Goal: Transaction & Acquisition: Book appointment/travel/reservation

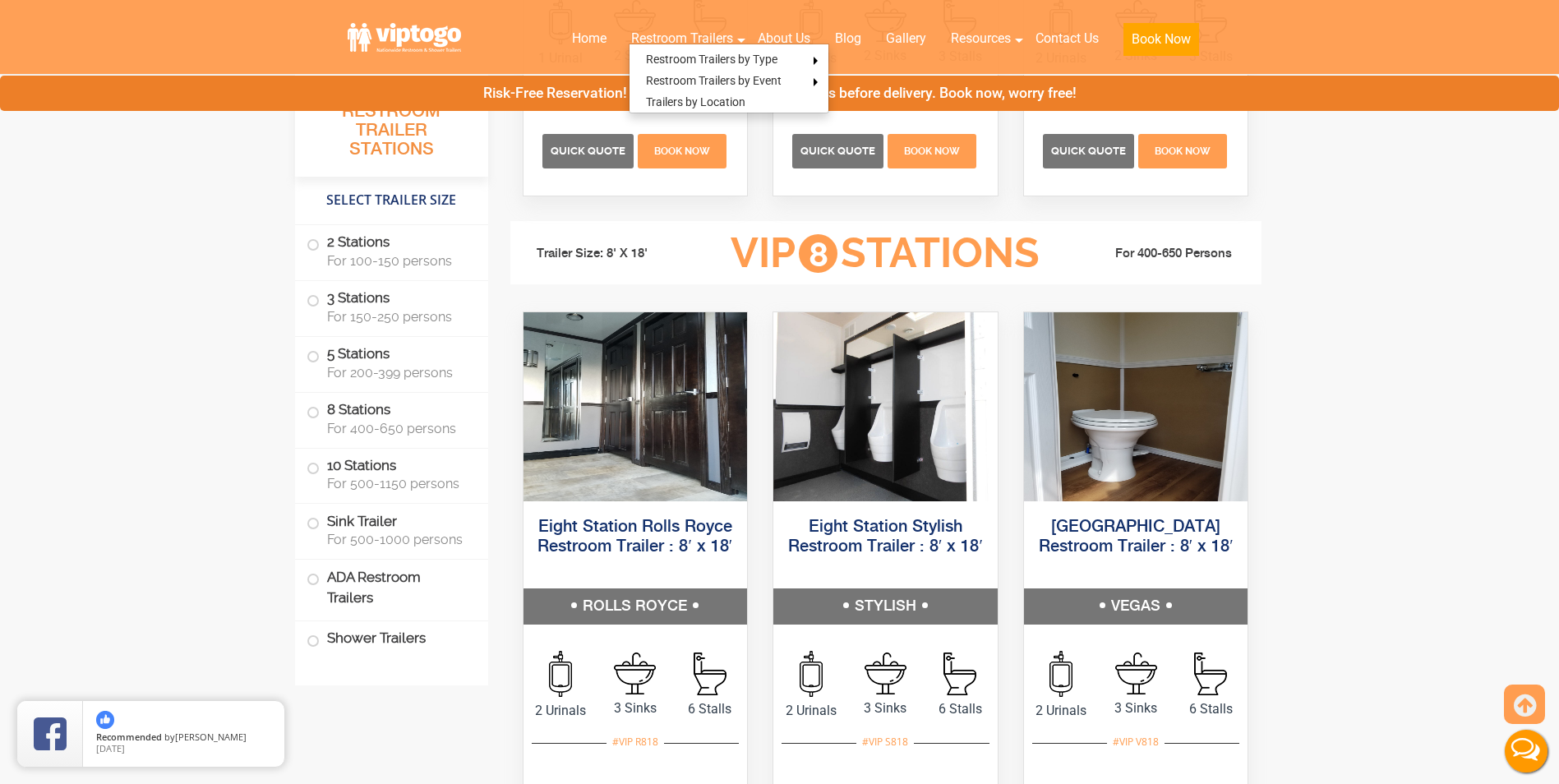
scroll to position [3206, 0]
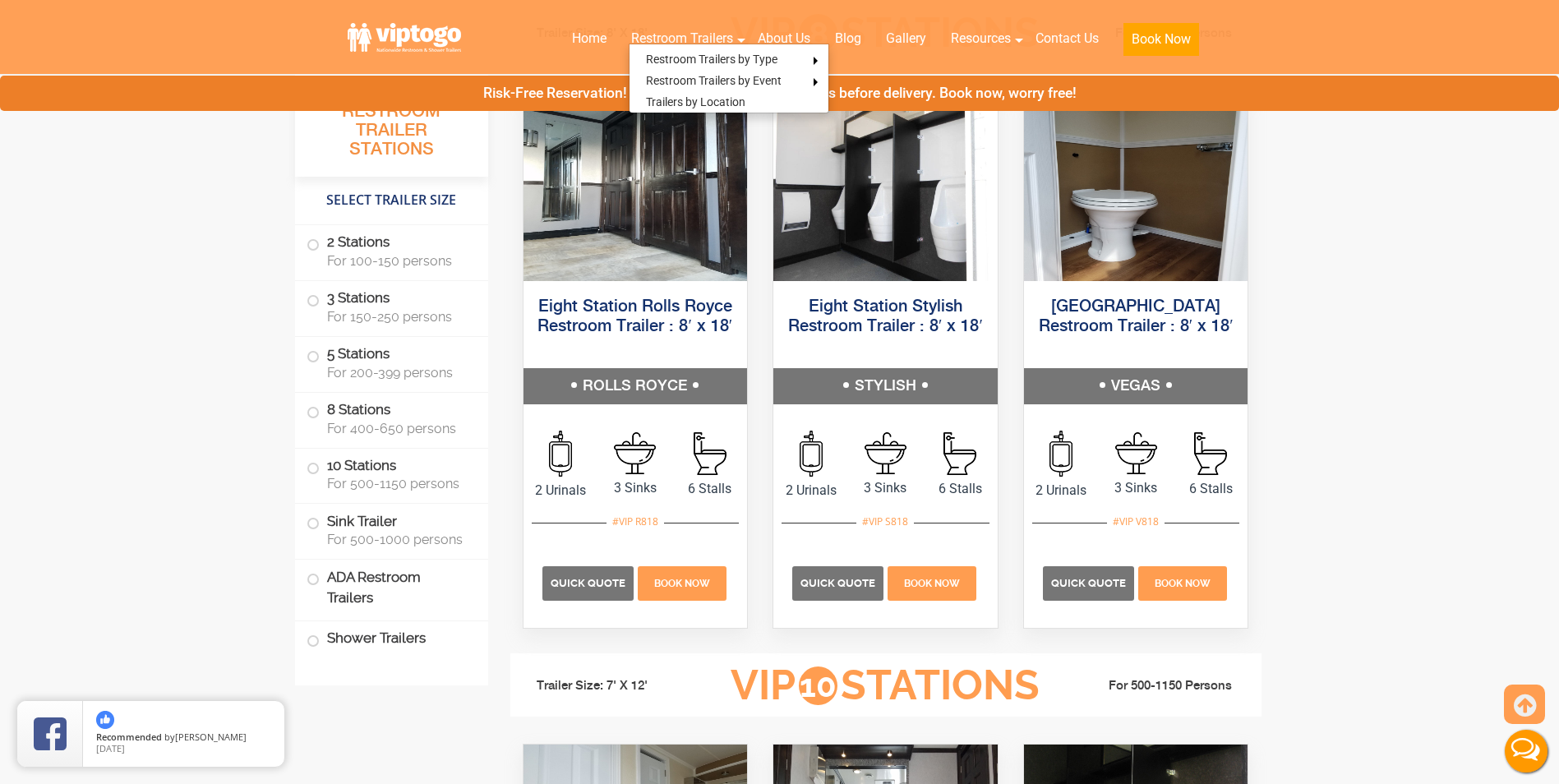
drag, startPoint x: 1323, startPoint y: 518, endPoint x: 1345, endPoint y: 420, distance: 100.4
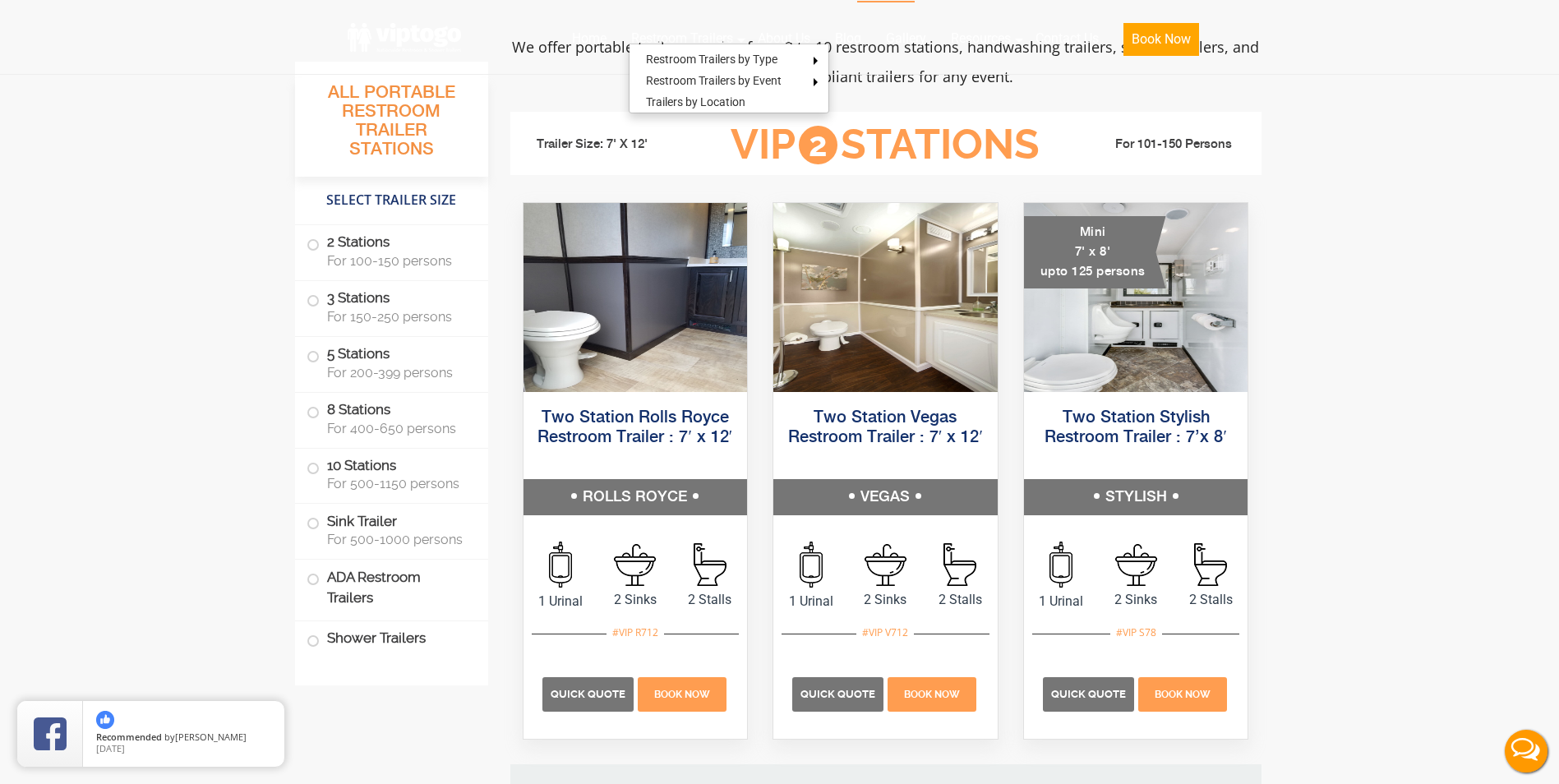
scroll to position [0, 0]
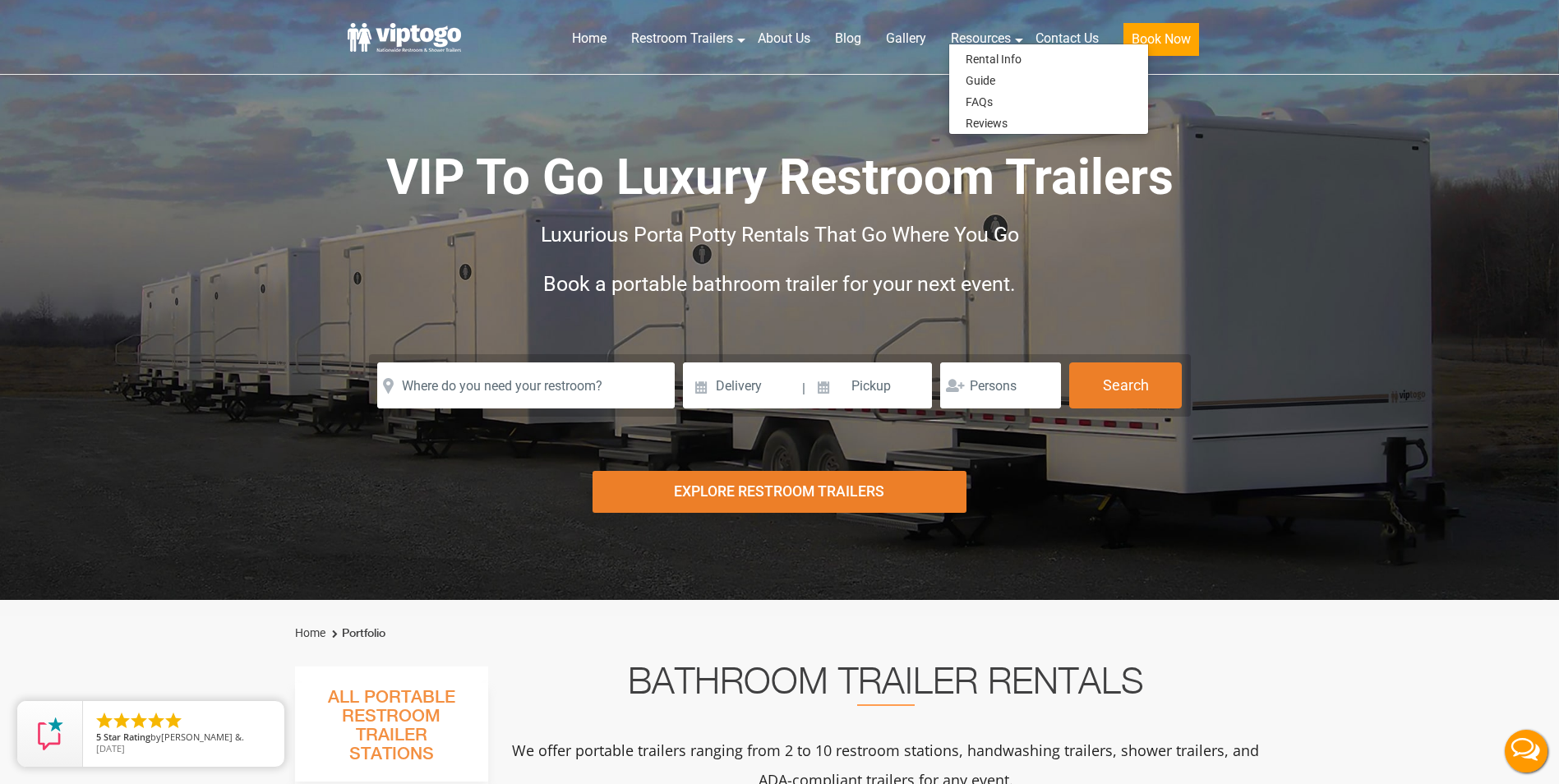
click at [1363, 38] on header "Home Restroom Trailers Restroom Trailers by Type All Restroom Trailers ADA Rest…" at bounding box center [780, 37] width 1559 height 75
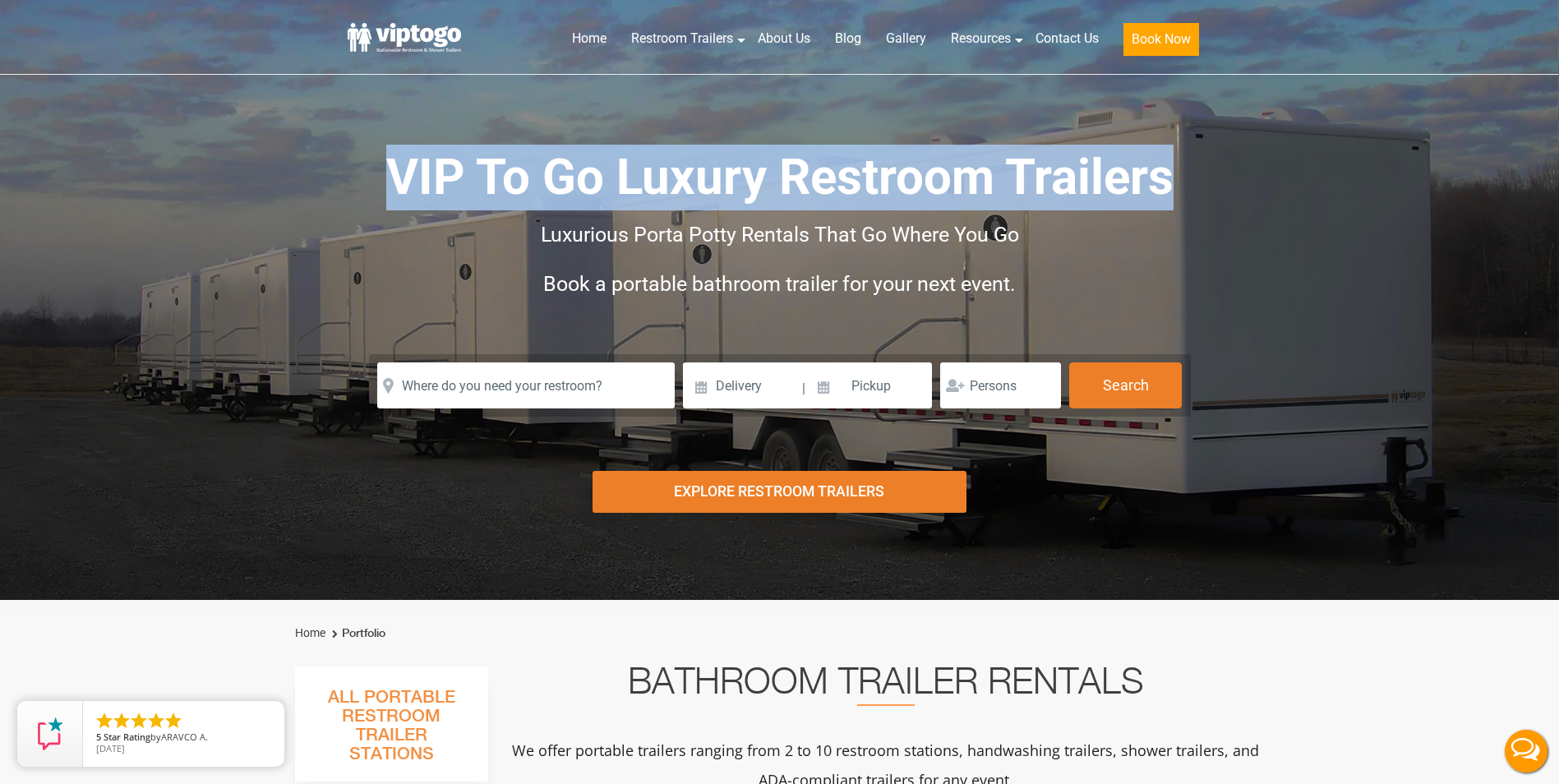
drag, startPoint x: 387, startPoint y: 178, endPoint x: 1172, endPoint y: 177, distance: 785.0
click at [1172, 177] on span "VIP To Go Luxury Restroom Trailers" at bounding box center [780, 177] width 788 height 59
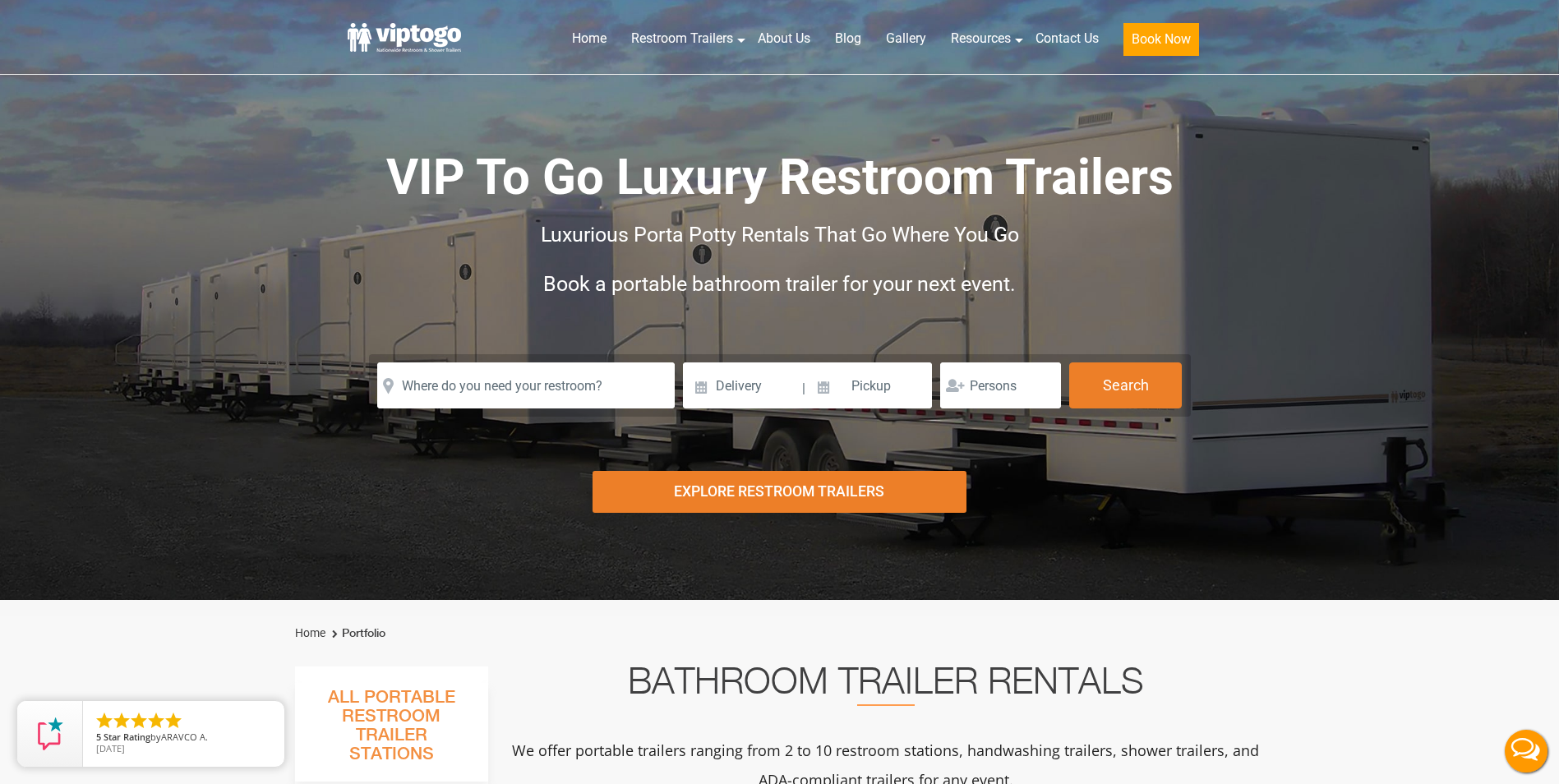
drag, startPoint x: 1172, startPoint y: 177, endPoint x: 1209, endPoint y: 225, distance: 60.6
click at [1221, 223] on div "Risk-Free Reservation! Free cancellation up to 48 hours before delivery. Book n…" at bounding box center [780, 300] width 1559 height 600
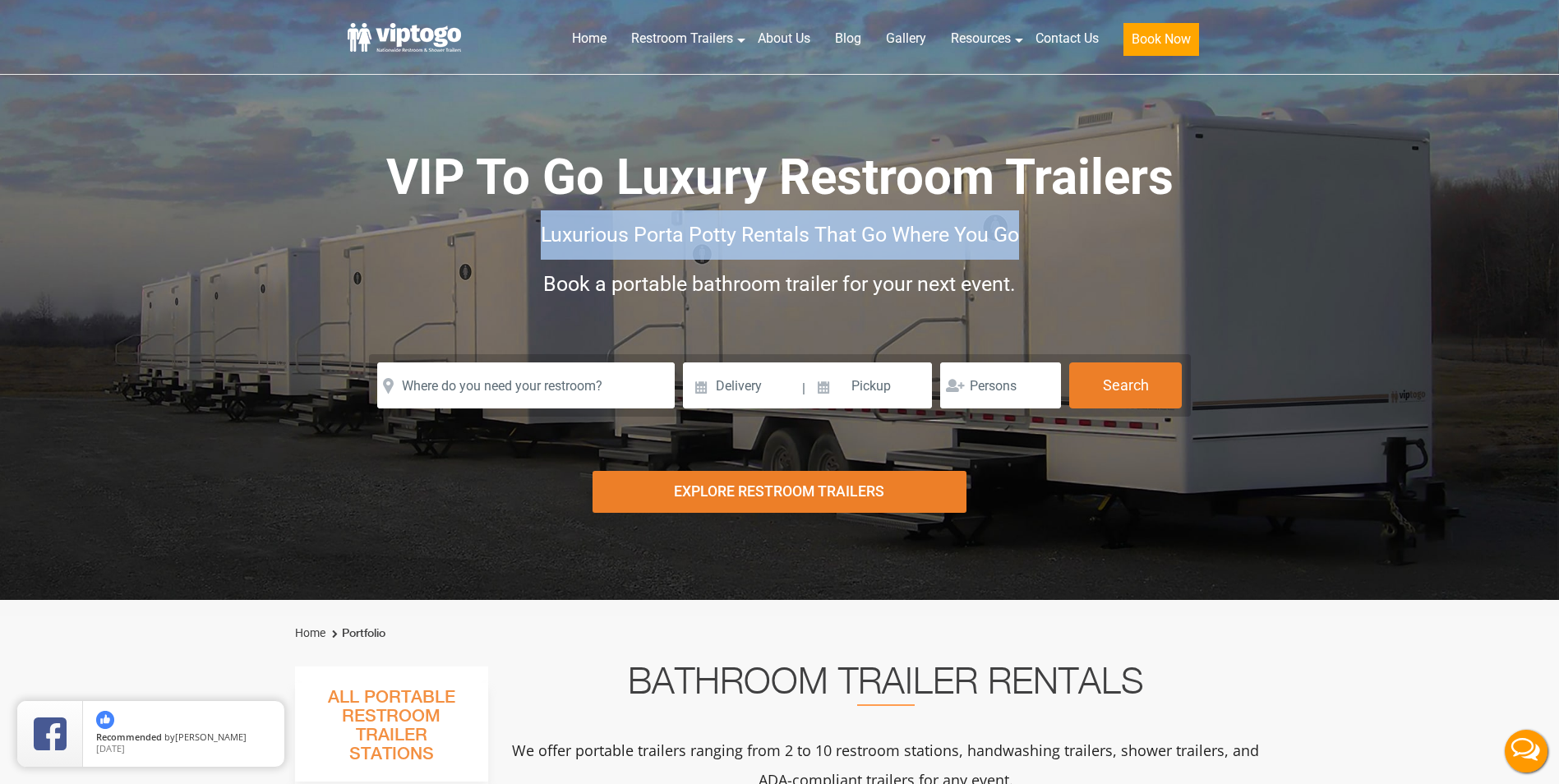
drag, startPoint x: 1025, startPoint y: 233, endPoint x: 534, endPoint y: 227, distance: 491.0
click at [534, 227] on div "Luxurious Porta Potty Rentals That Go Where You Go" at bounding box center [780, 235] width 822 height 50
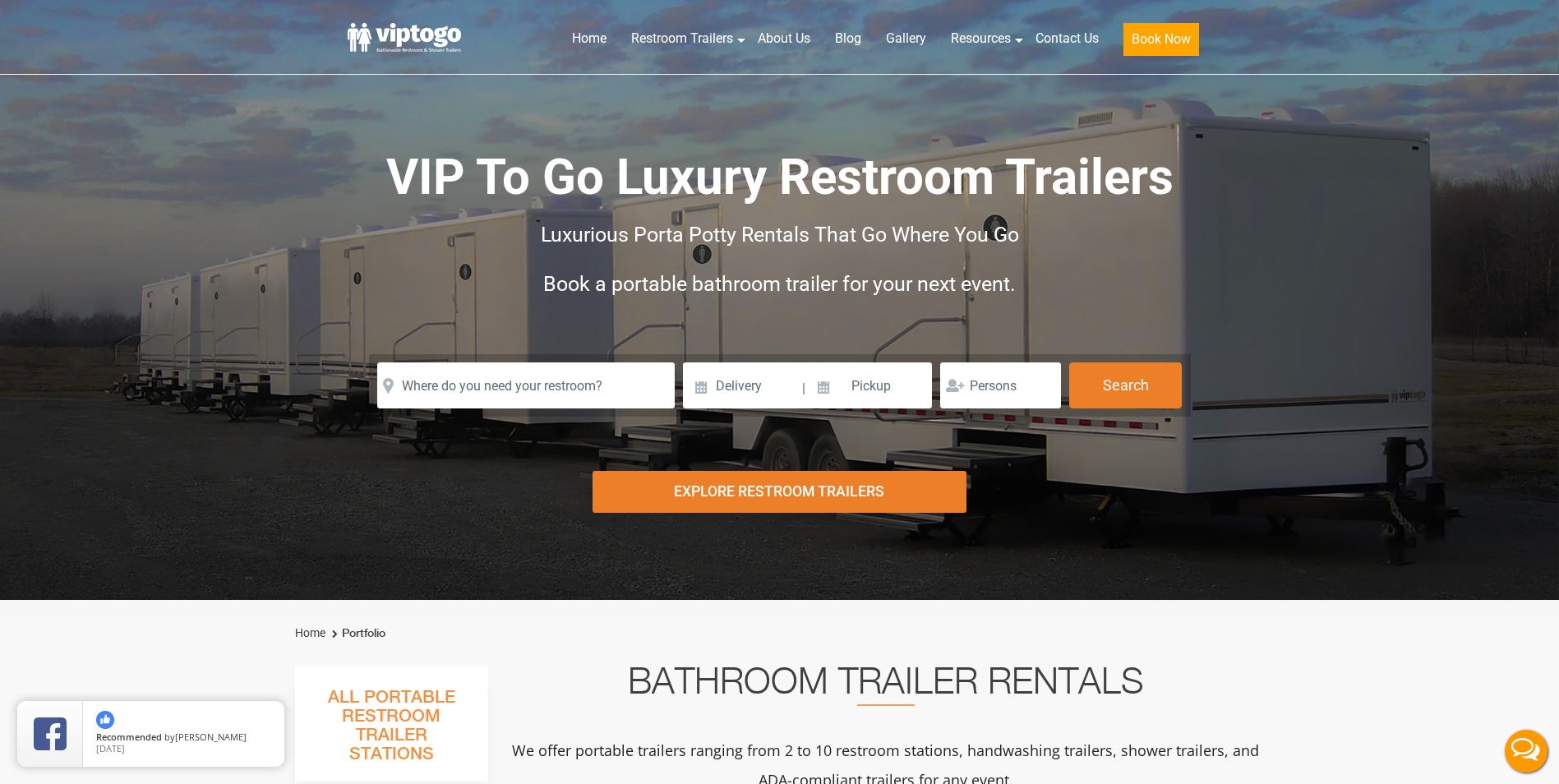
drag, startPoint x: 534, startPoint y: 227, endPoint x: 567, endPoint y: 307, distance: 86.5
click at [567, 307] on h2 "Book a portable bathroom trailer for your next event." at bounding box center [780, 285] width 822 height 50
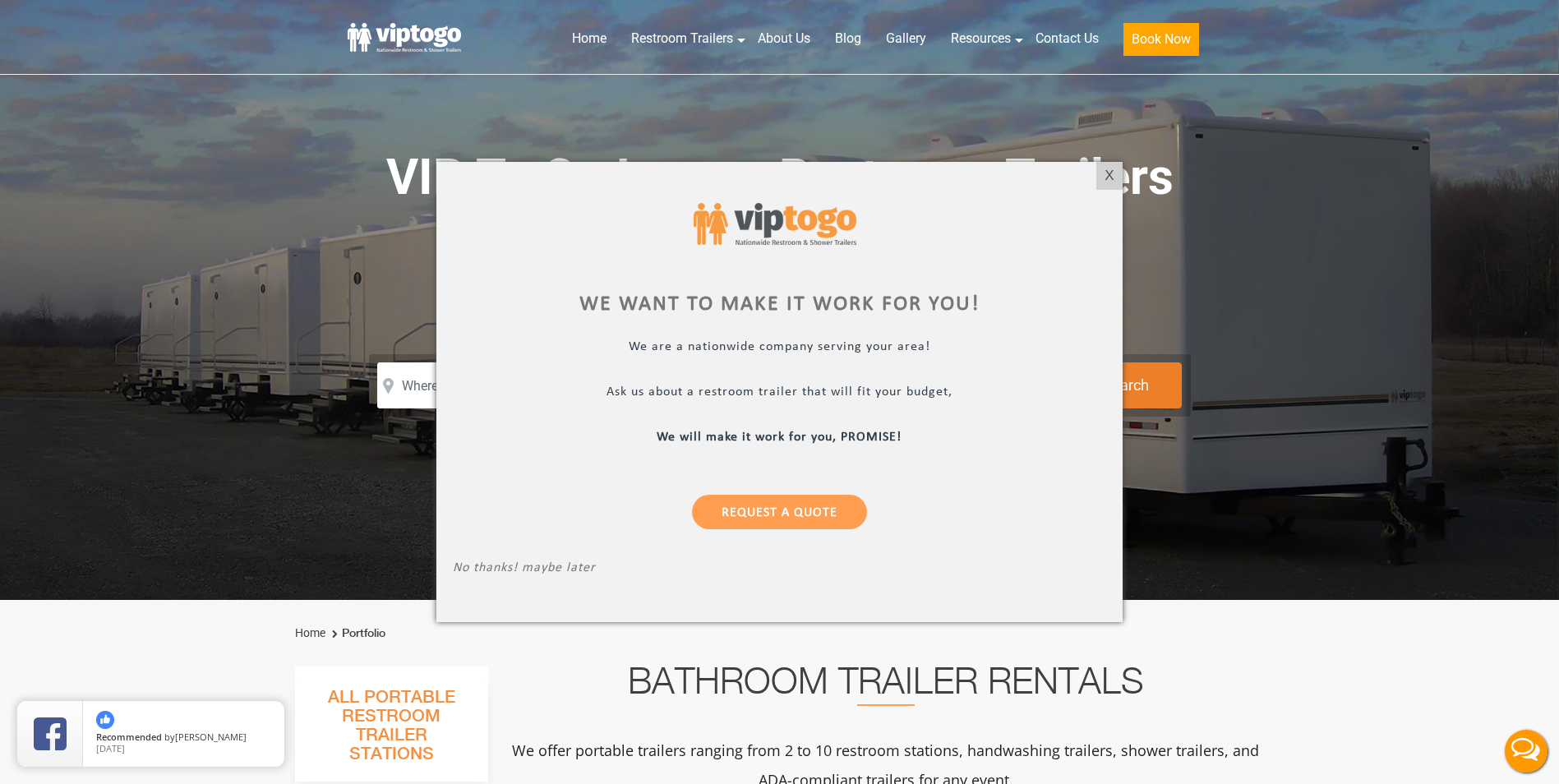
click at [1171, 27] on div at bounding box center [780, 392] width 1559 height 784
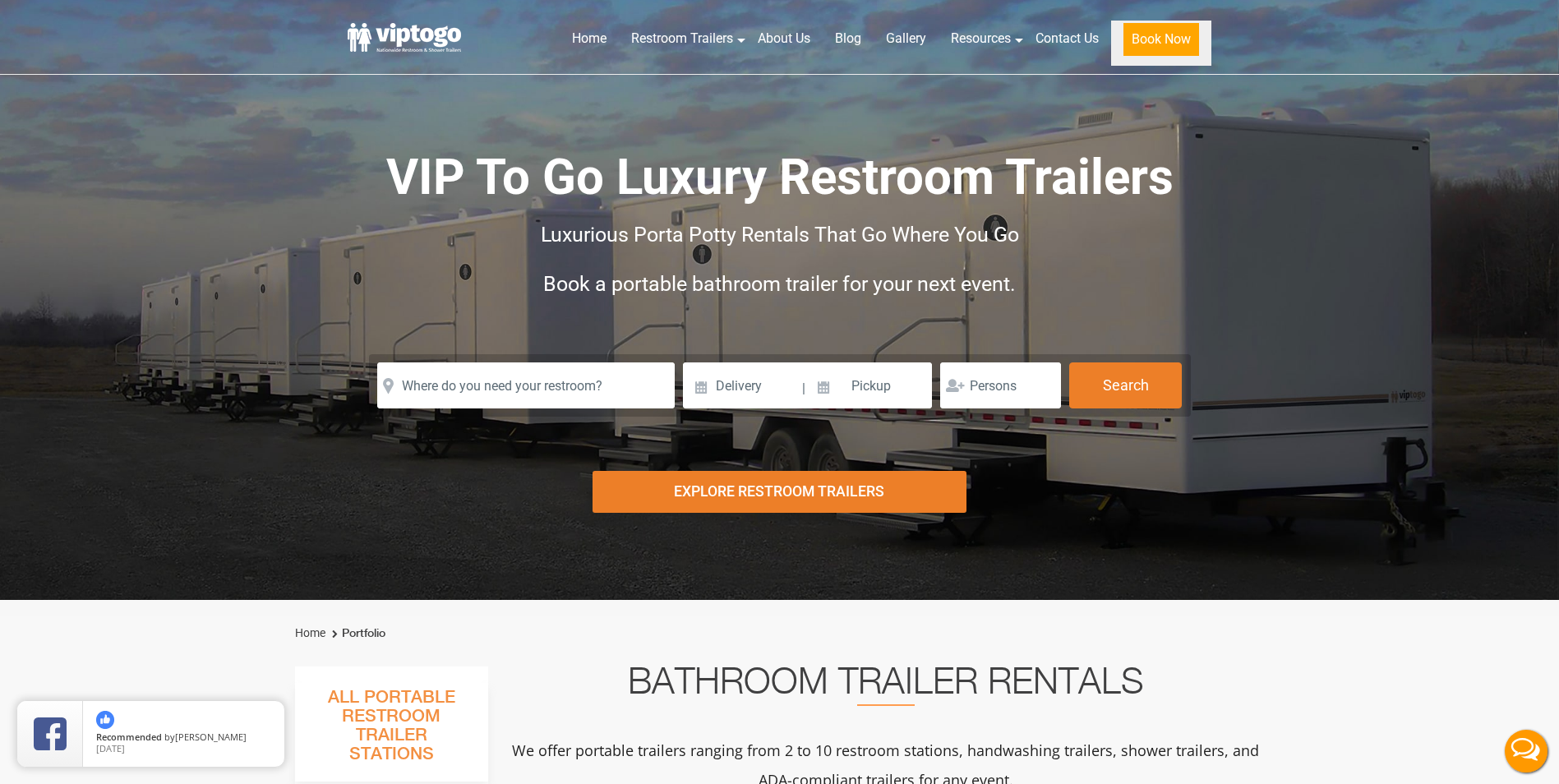
click at [1158, 53] on button "Book Now" at bounding box center [1162, 39] width 76 height 33
click at [1118, 51] on link "Book Now" at bounding box center [1161, 43] width 100 height 45
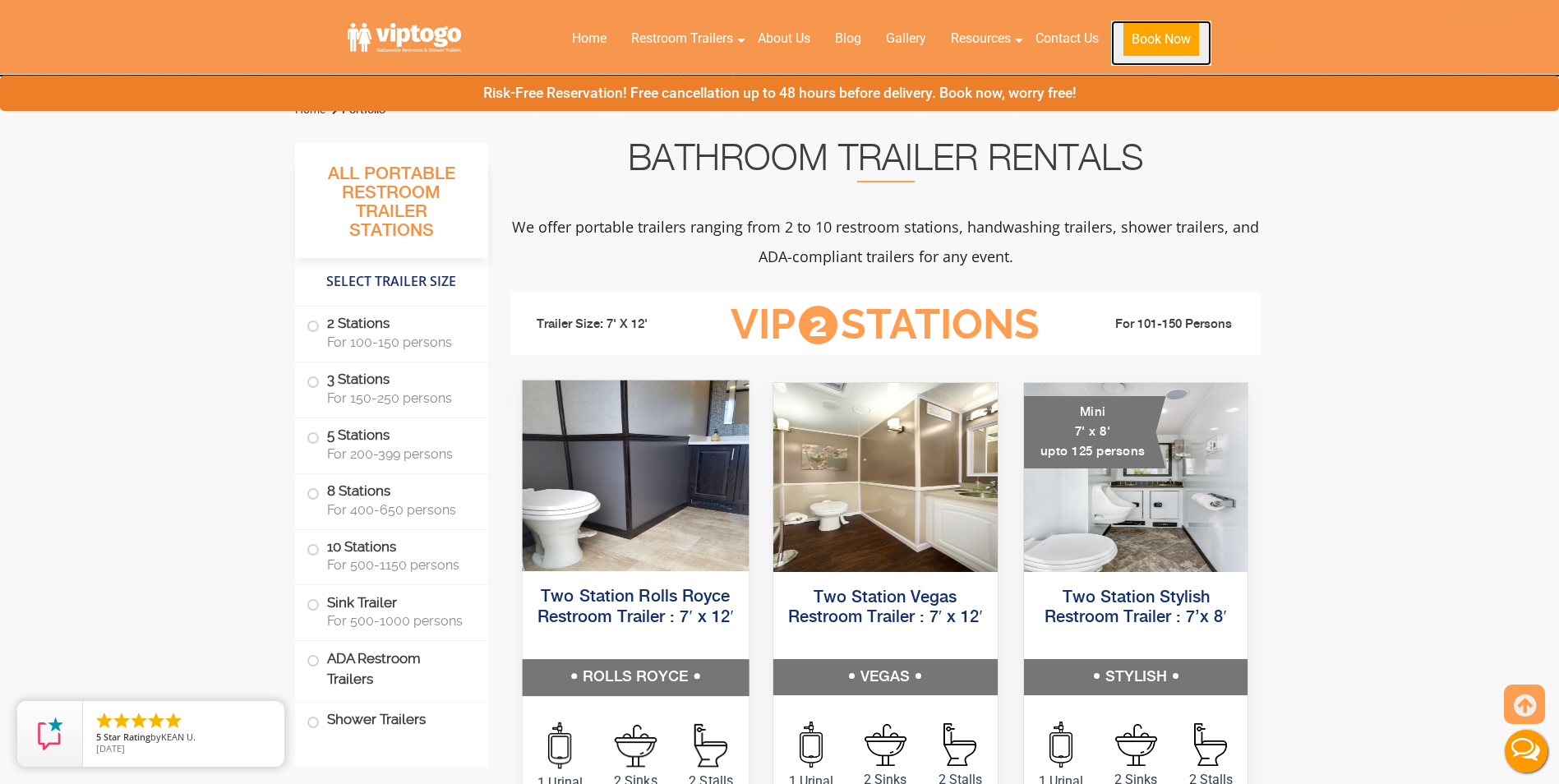
scroll to position [740, 0]
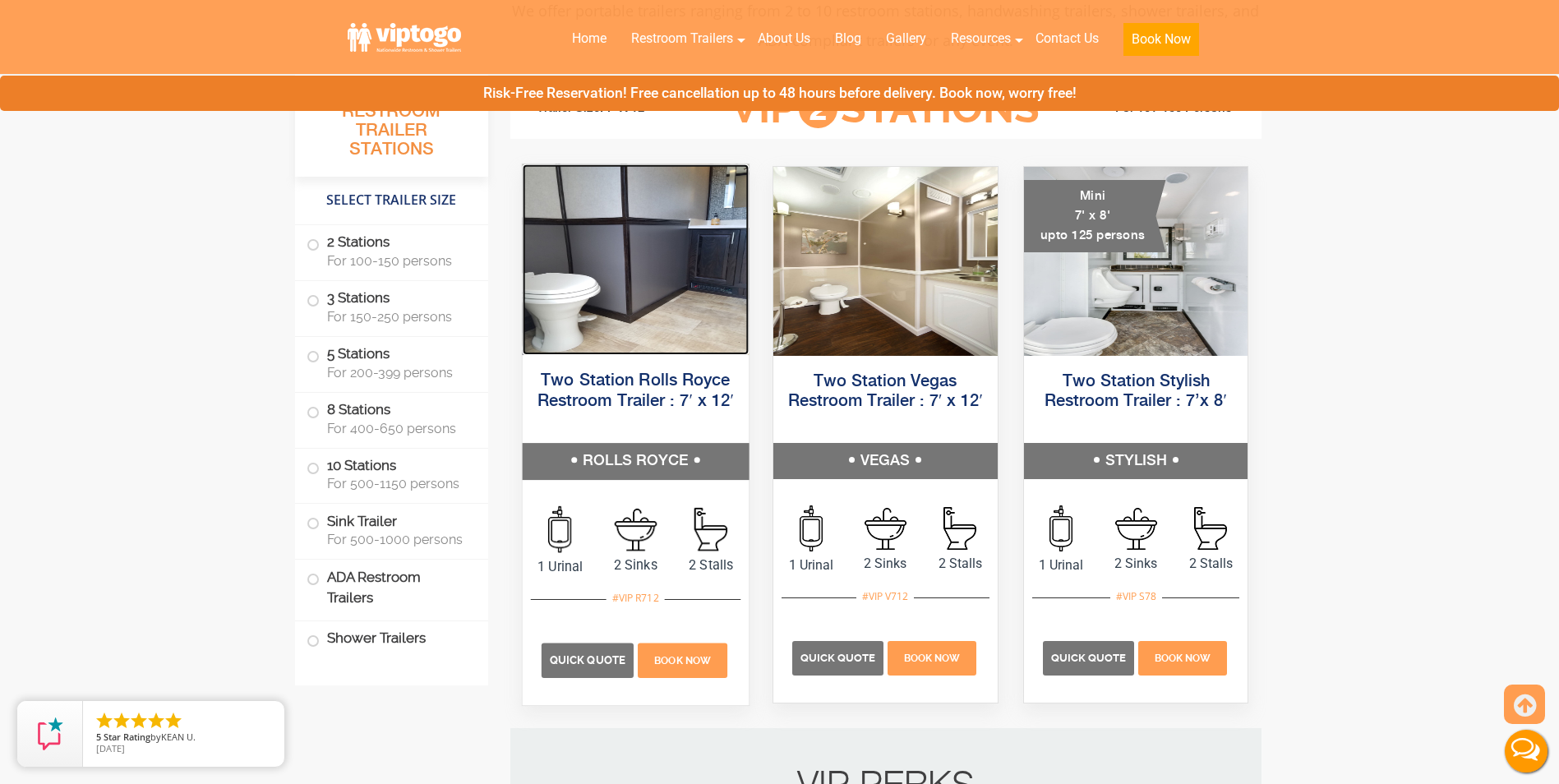
click at [639, 290] on img at bounding box center [635, 259] width 226 height 191
click at [655, 668] on p "Book Now" at bounding box center [682, 660] width 89 height 34
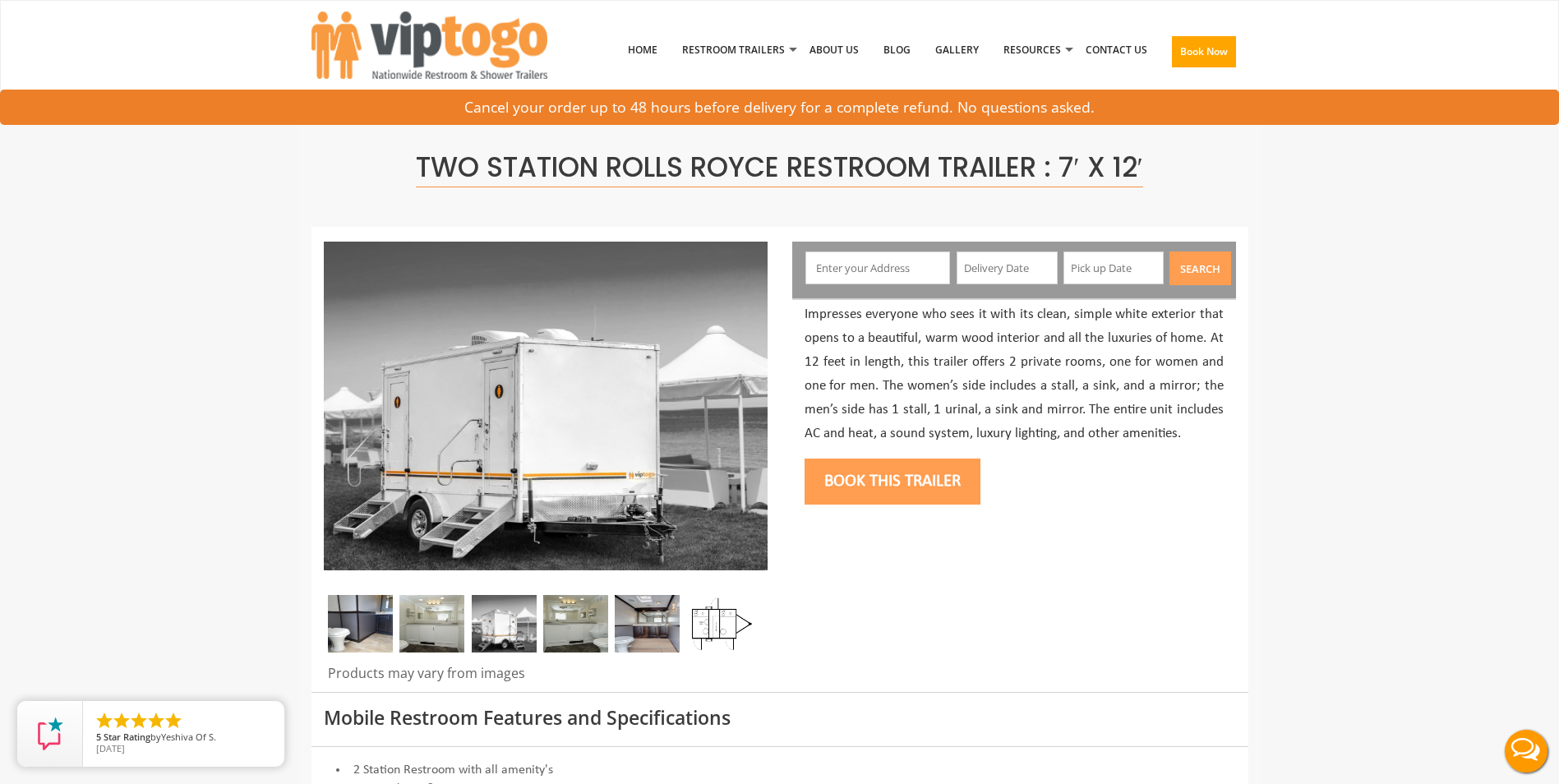
click at [904, 457] on div "Book this trailer" at bounding box center [1014, 480] width 419 height 67
click at [873, 277] on input "text" at bounding box center [878, 267] width 145 height 33
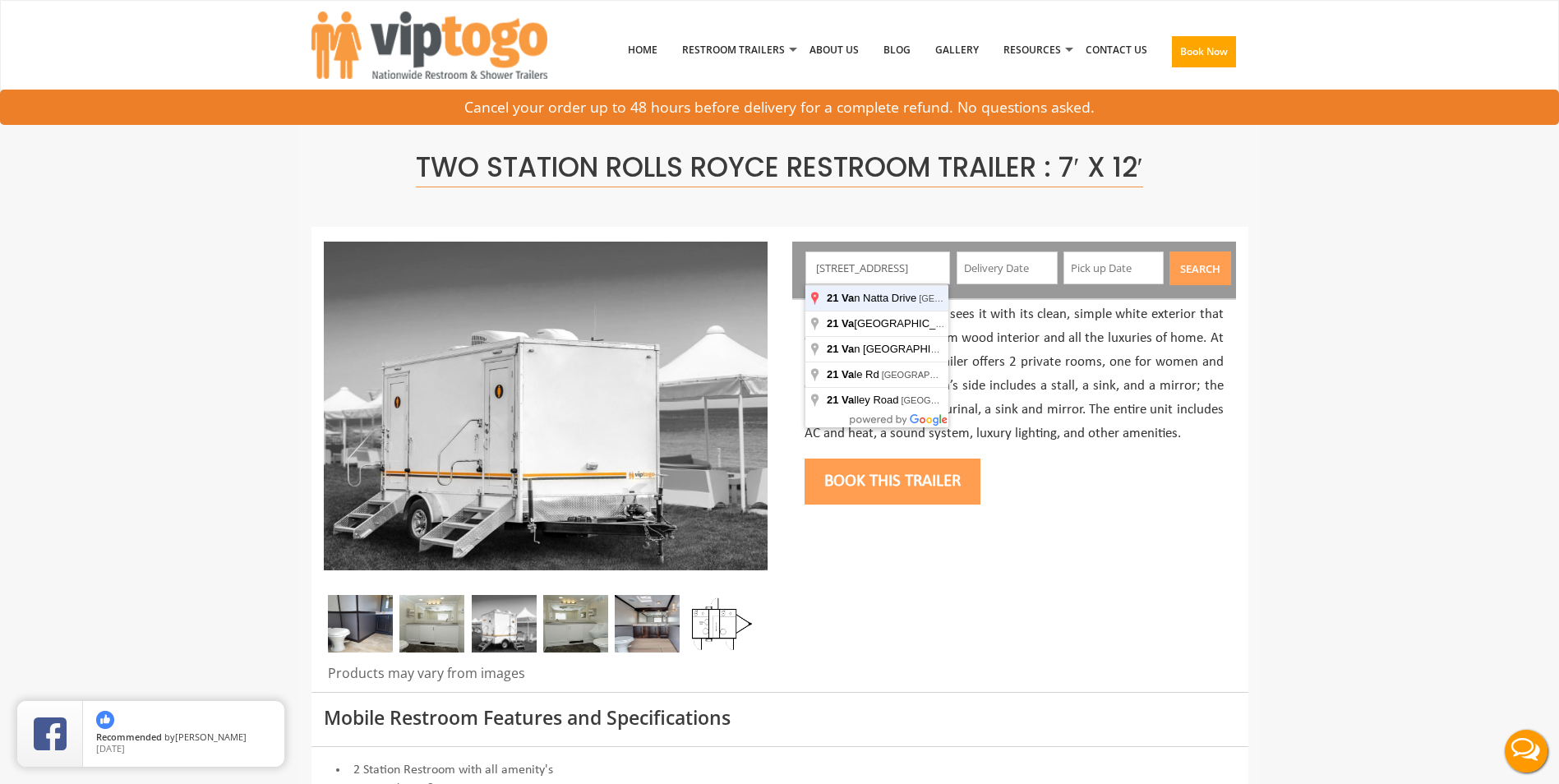
type input "21 Van Natta Drive, Ringwood, NJ, USA"
click at [1170, 251] on button "Search" at bounding box center [1200, 267] width 61 height 33
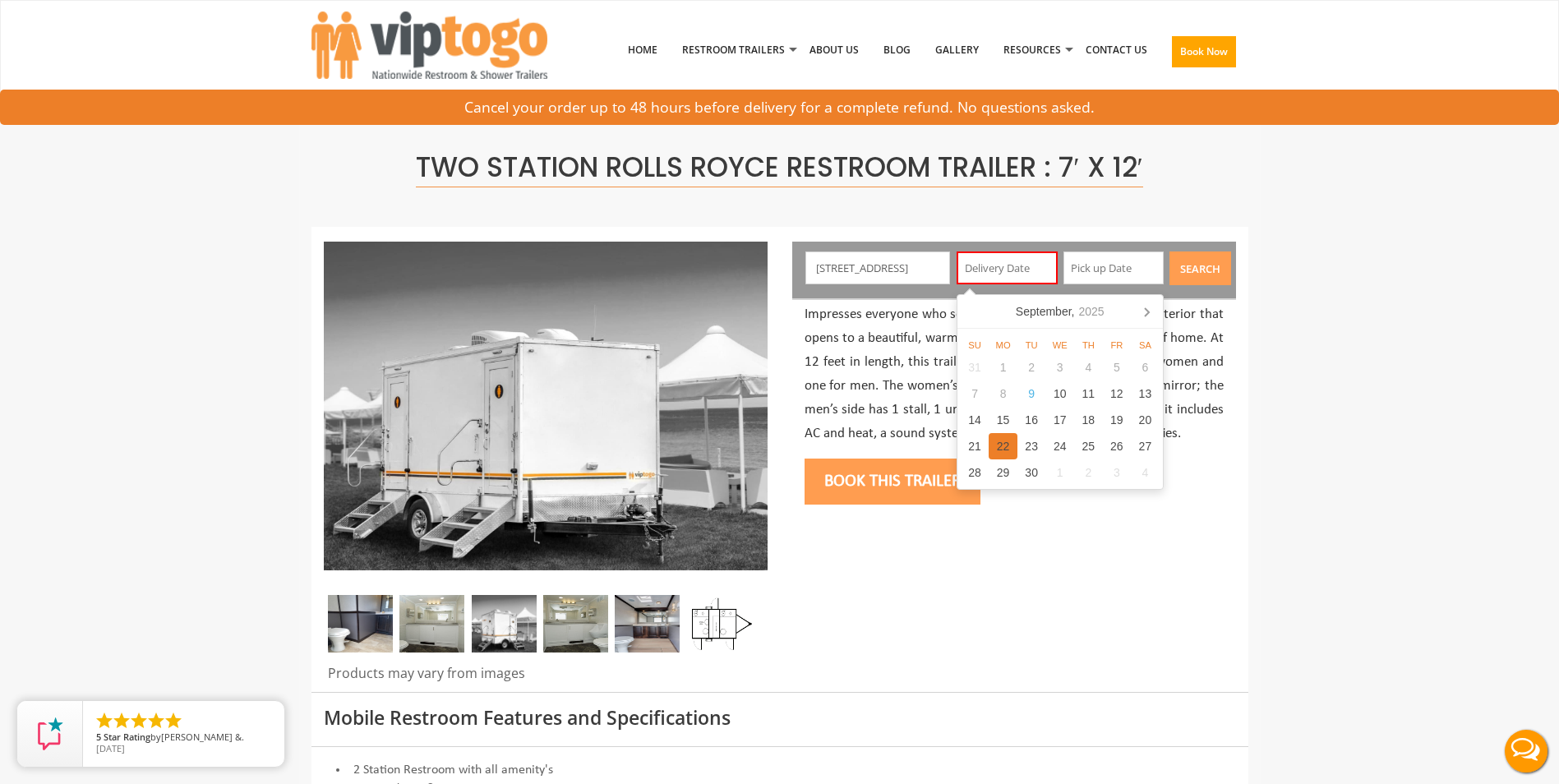
click at [1170, 251] on button "Search" at bounding box center [1200, 267] width 61 height 33
type input "09/22/2025"
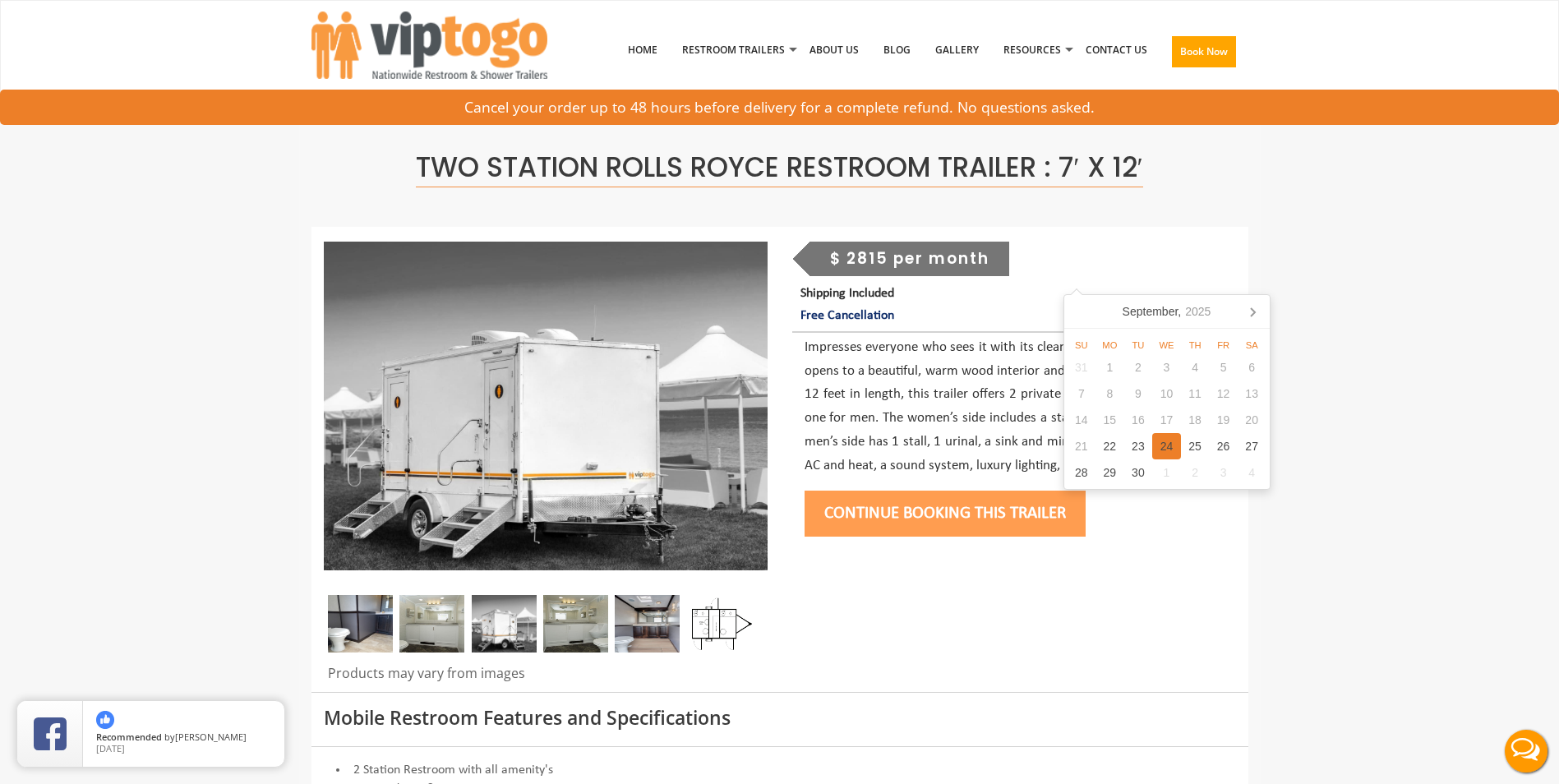
click at [970, 432] on p "Impresses everyone who sees it with its clean, simple white exterior that opens…" at bounding box center [1014, 406] width 419 height 142
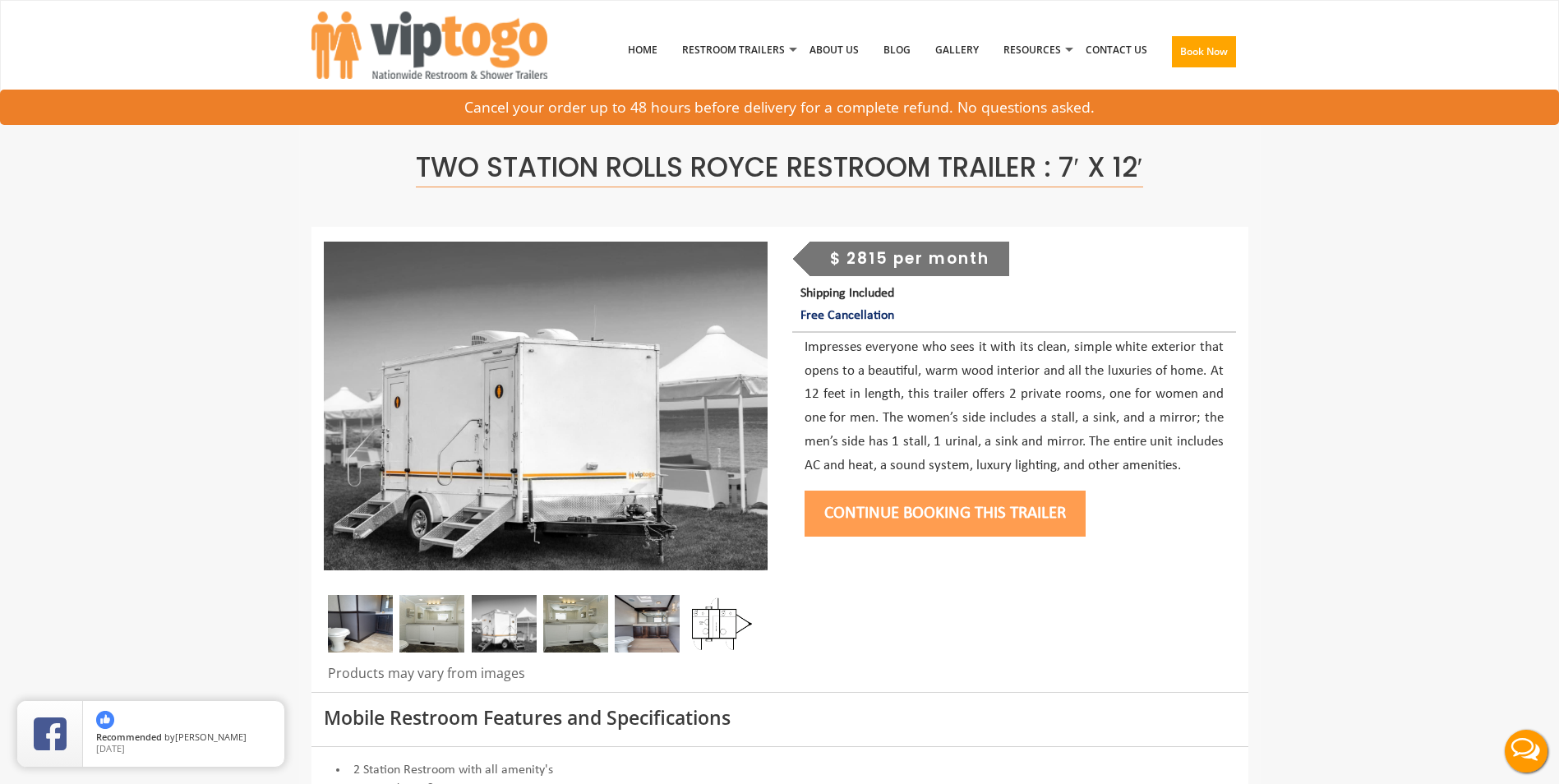
click at [972, 499] on button "Continue Booking this trailer" at bounding box center [945, 513] width 281 height 46
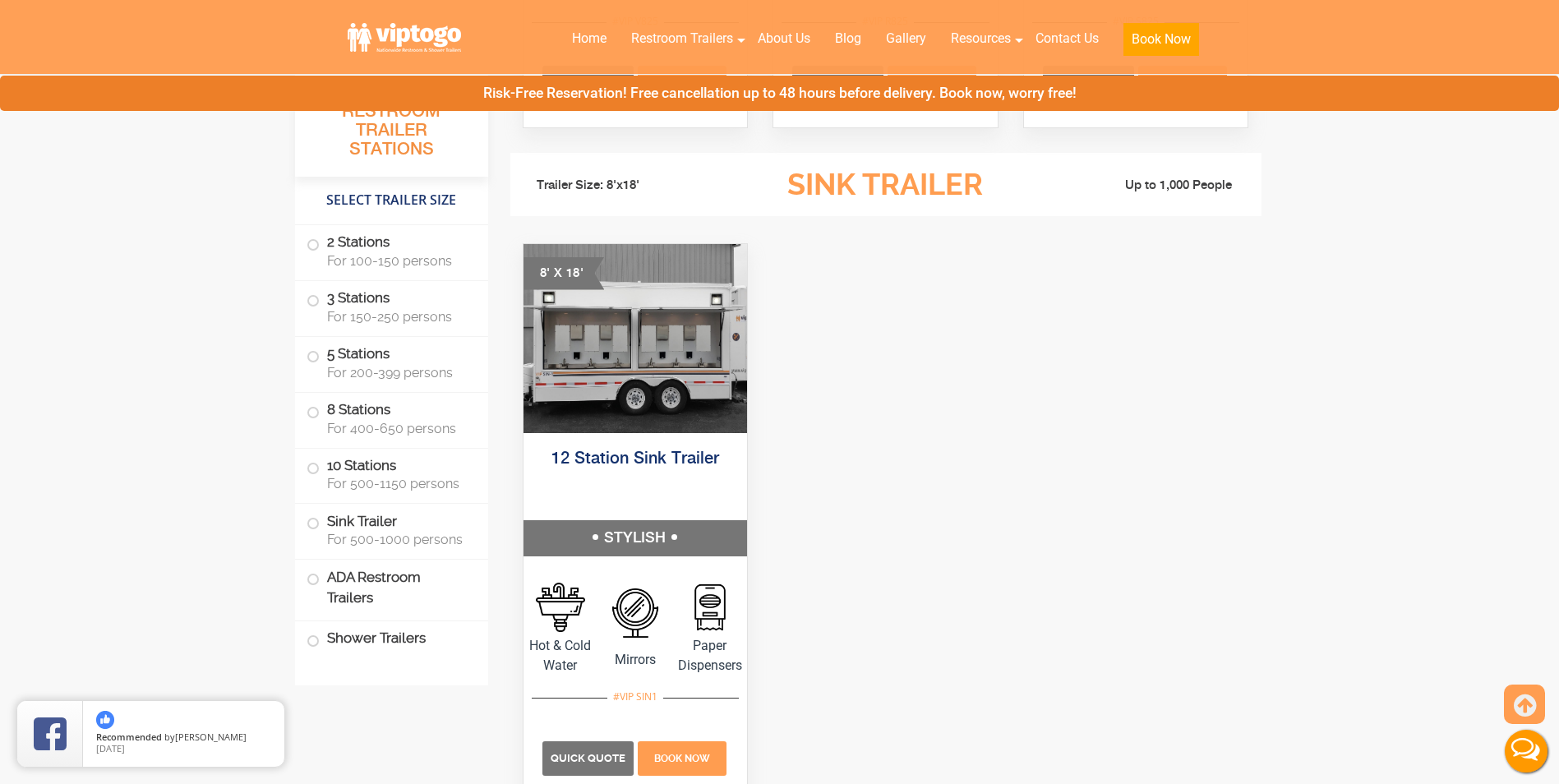
scroll to position [4699, 0]
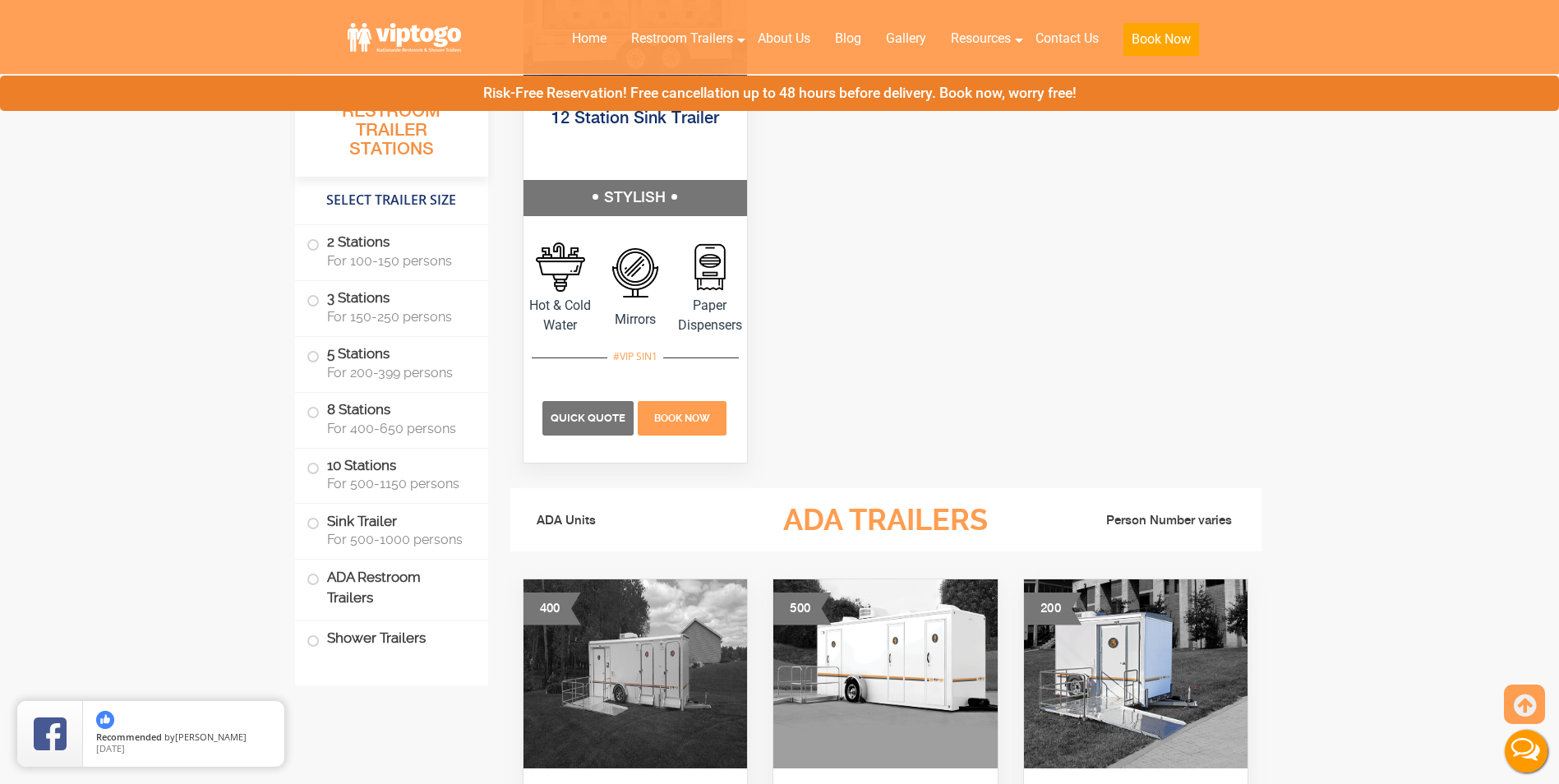
click at [1520, 733] on button "Live Chat" at bounding box center [1526, 751] width 66 height 66
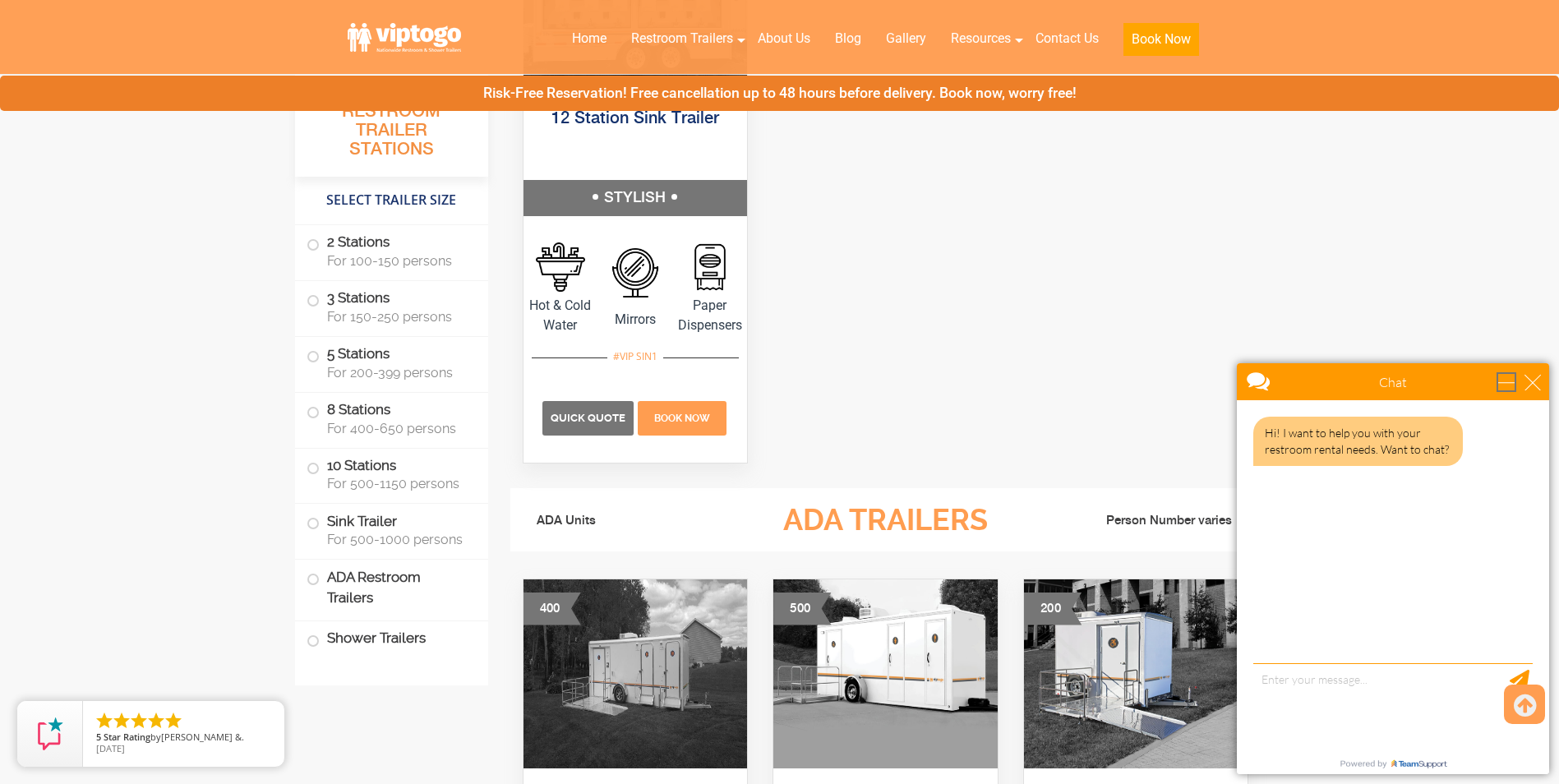
click at [1502, 383] on div "minimize" at bounding box center [1507, 382] width 16 height 16
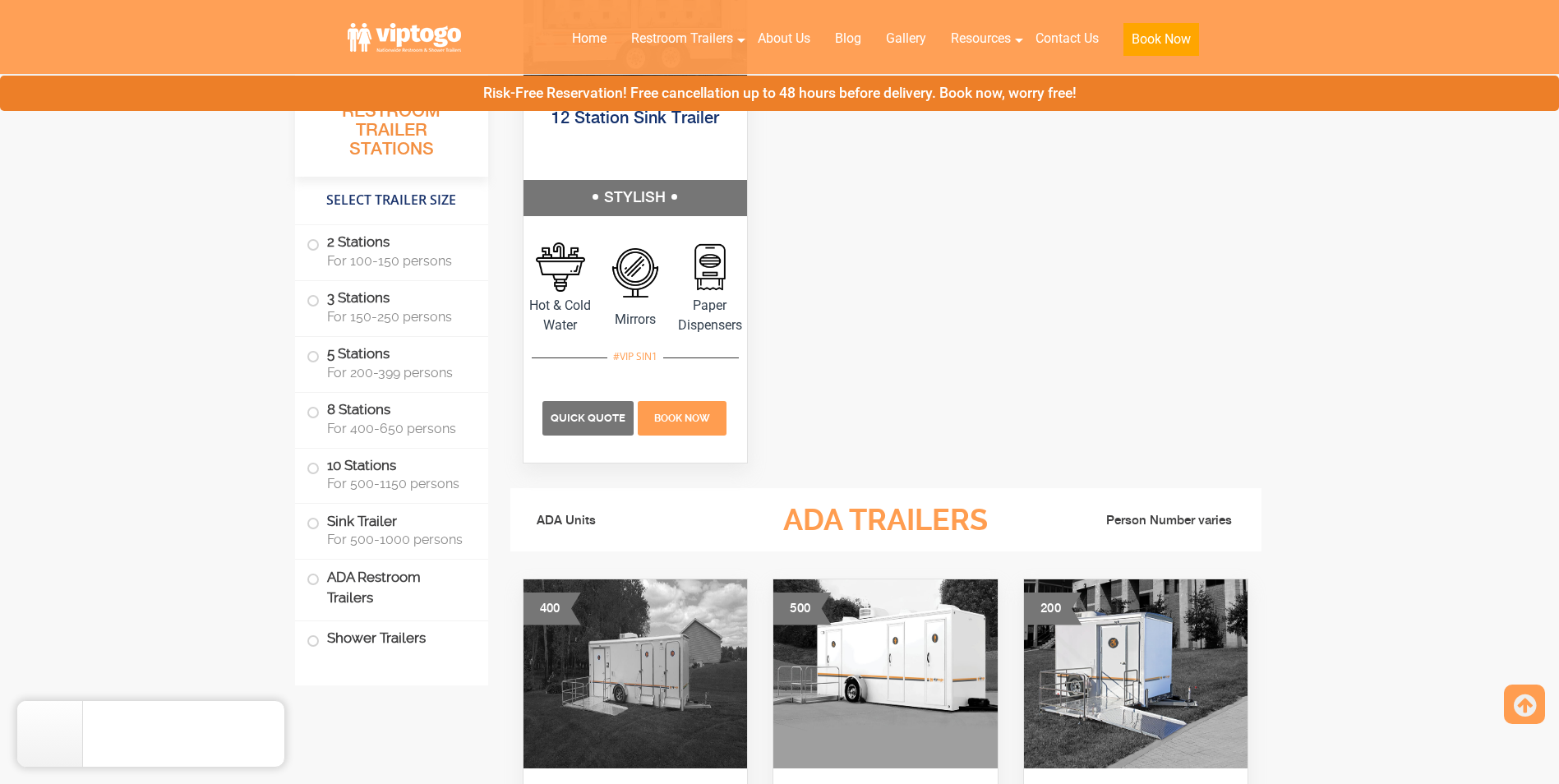
click at [973, 296] on div at bounding box center [886, 196] width 751 height 585
drag, startPoint x: 1004, startPoint y: 314, endPoint x: 953, endPoint y: 158, distance: 164.1
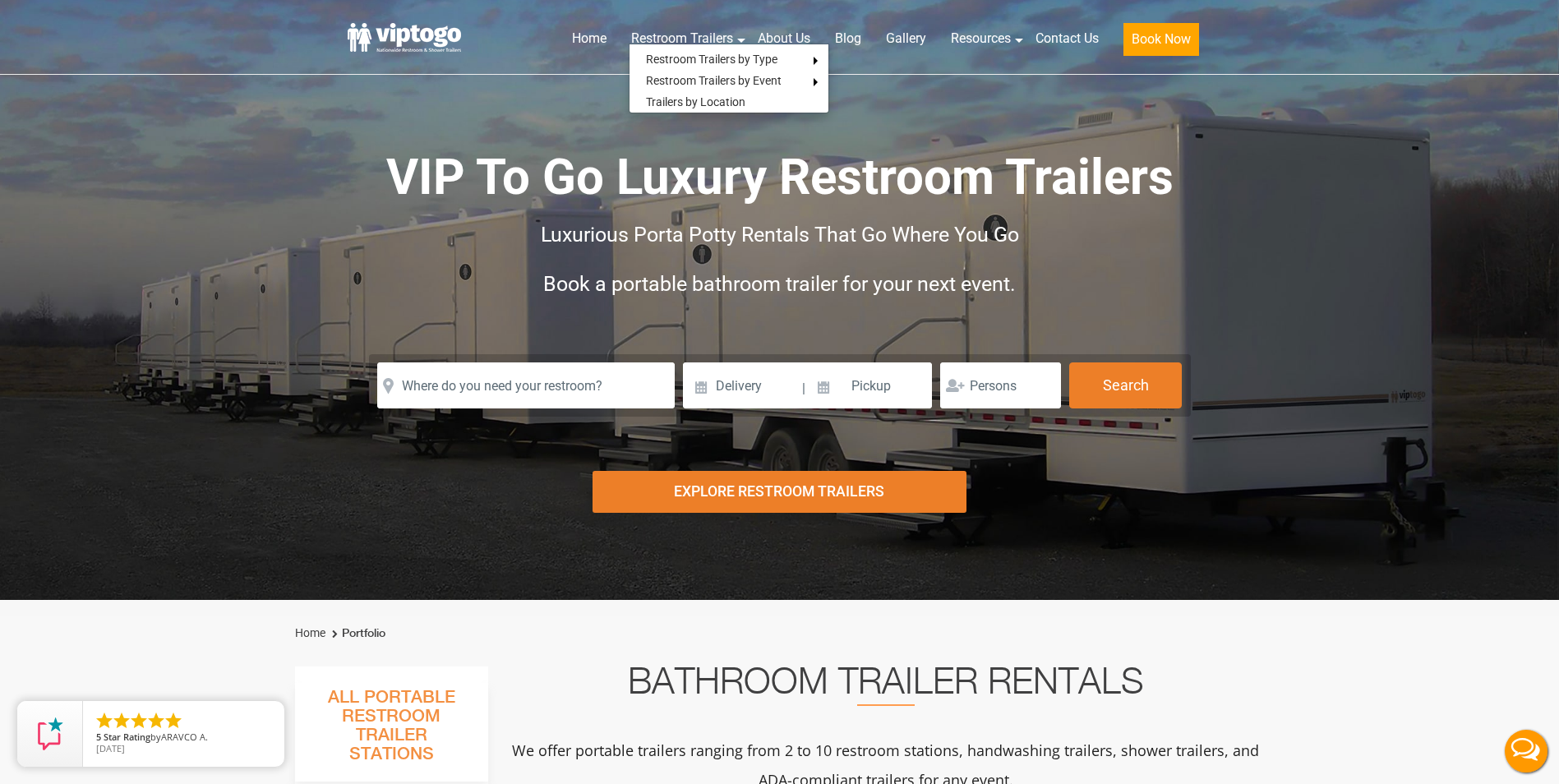
click at [570, 262] on h2 "Book a portable bathroom trailer for your next event." at bounding box center [780, 285] width 822 height 50
click at [350, 12] on header "Home Restroom Trailers Restroom Trailers by Type All Restroom Trailers ADA Rest…" at bounding box center [780, 37] width 1559 height 75
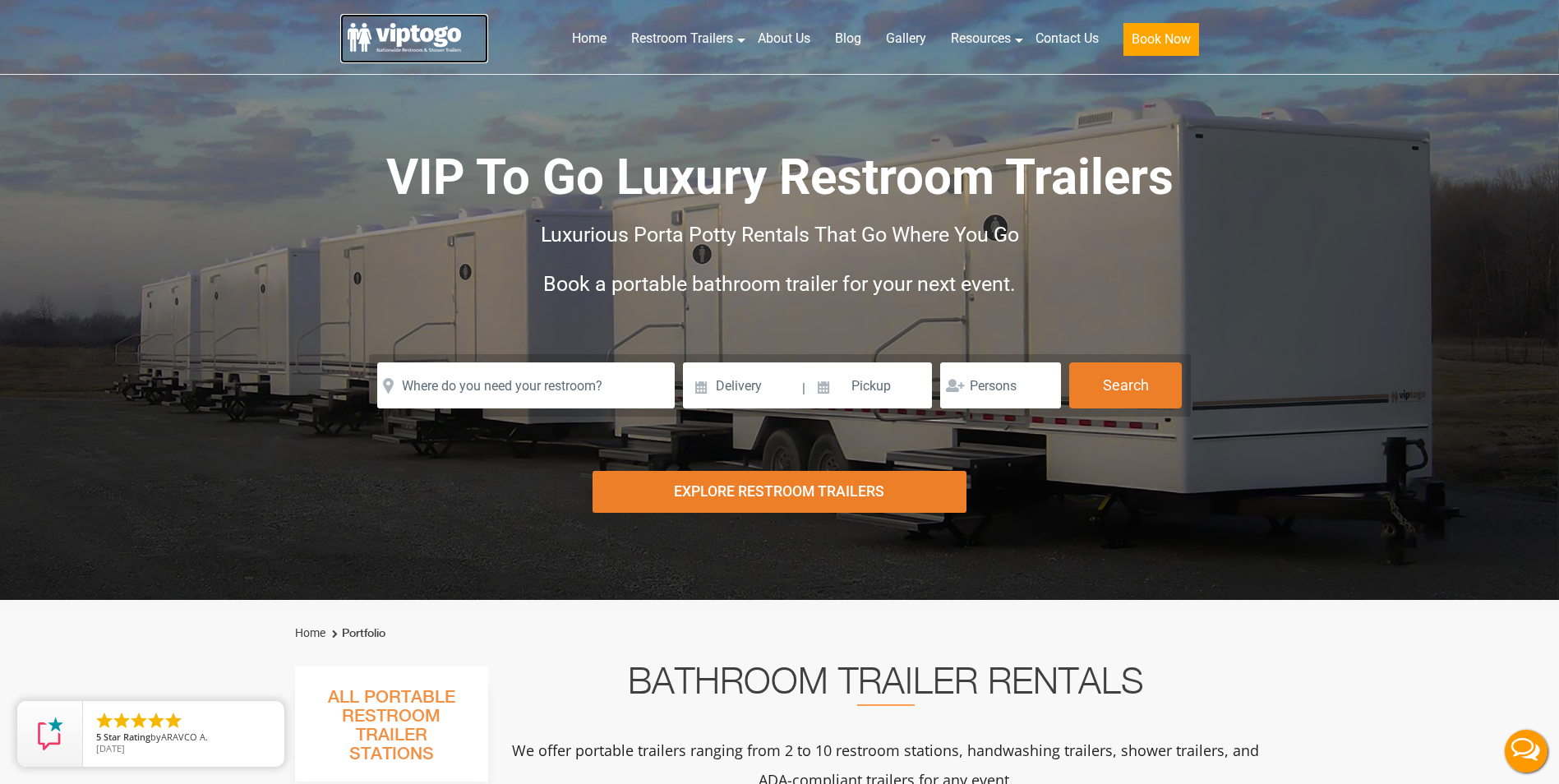
click at [371, 32] on link at bounding box center [415, 38] width 148 height 50
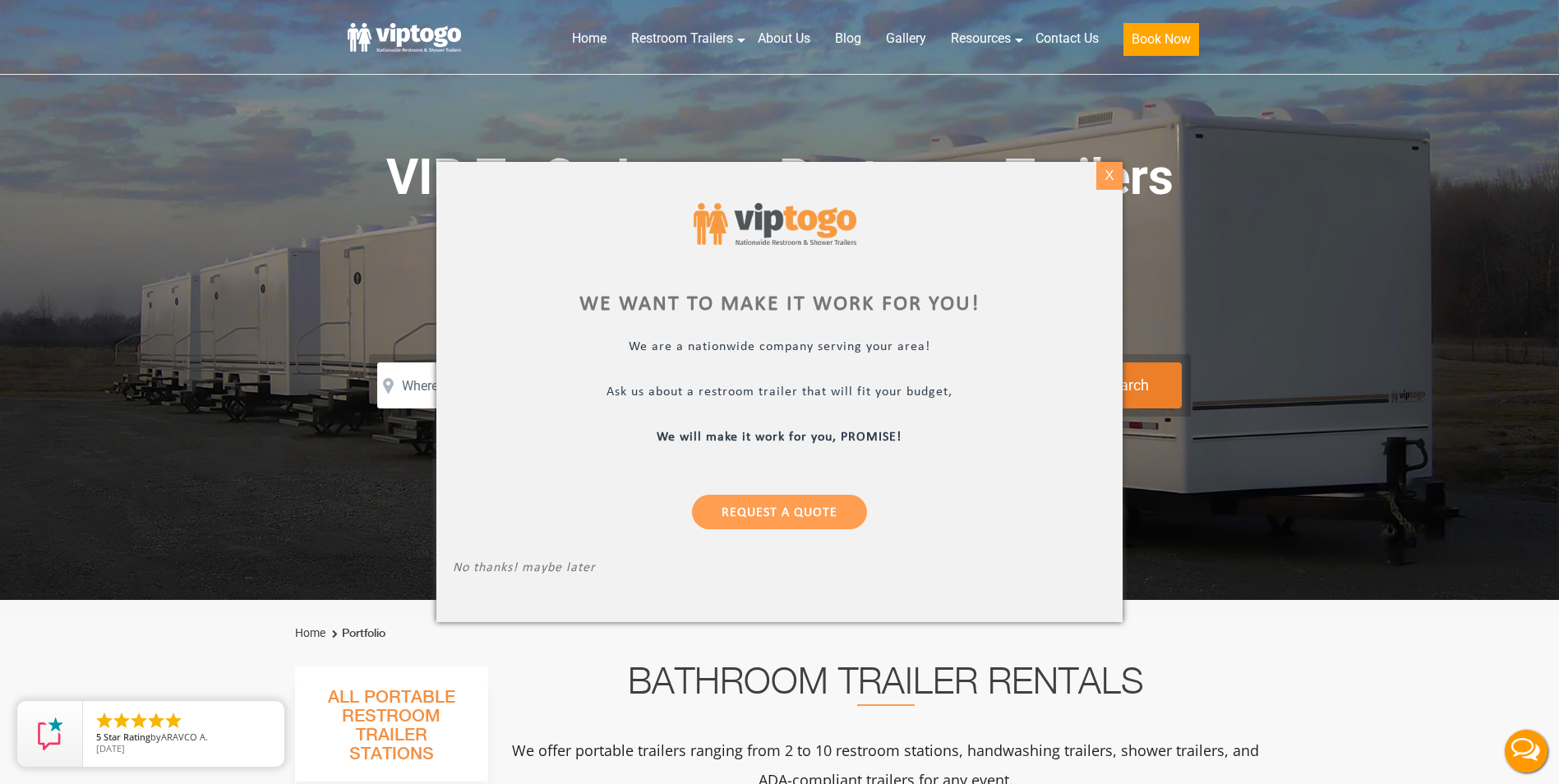
click at [1103, 165] on div "X" at bounding box center [1110, 175] width 25 height 28
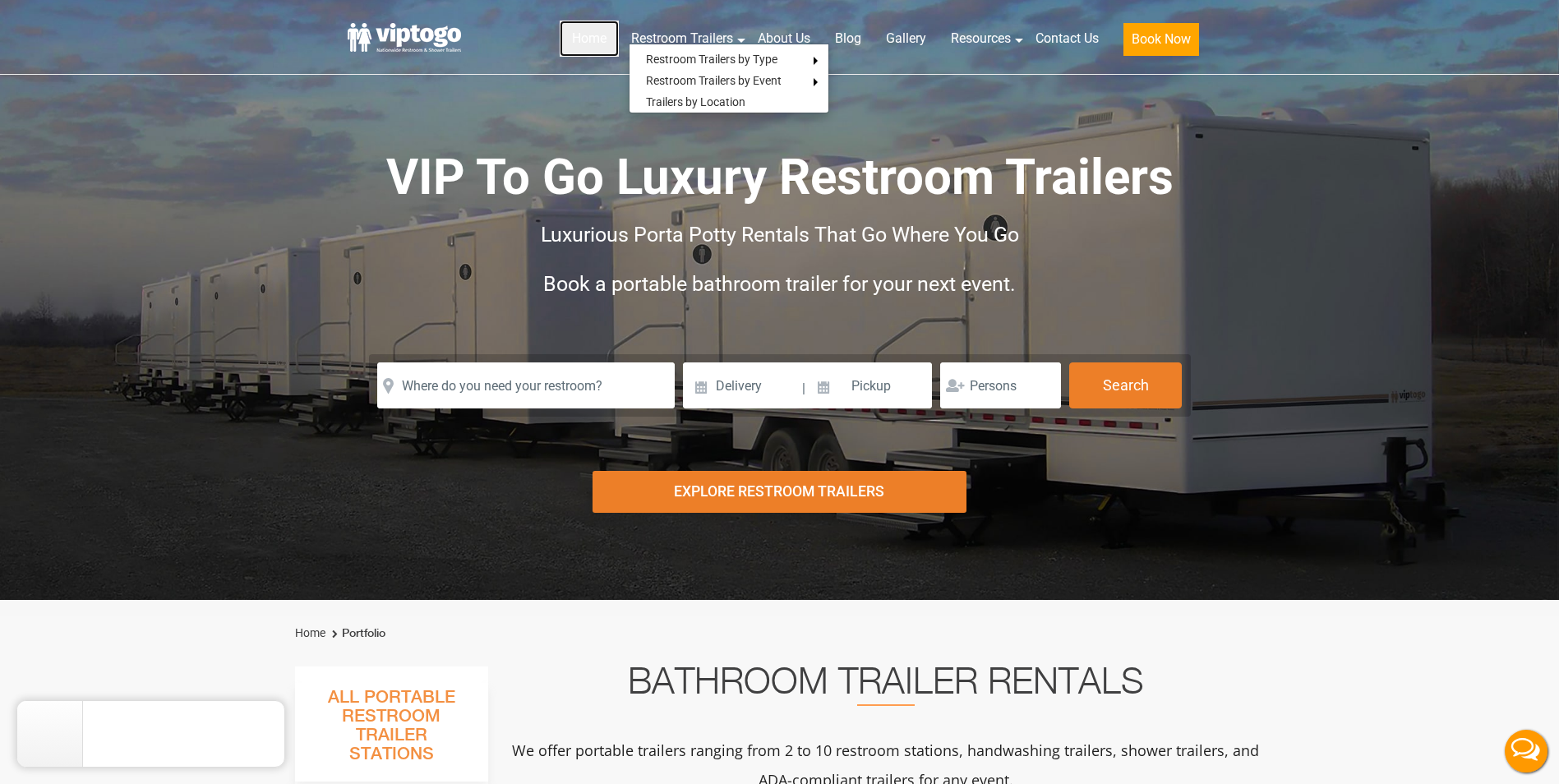
click at [595, 35] on link "Home" at bounding box center [590, 39] width 60 height 36
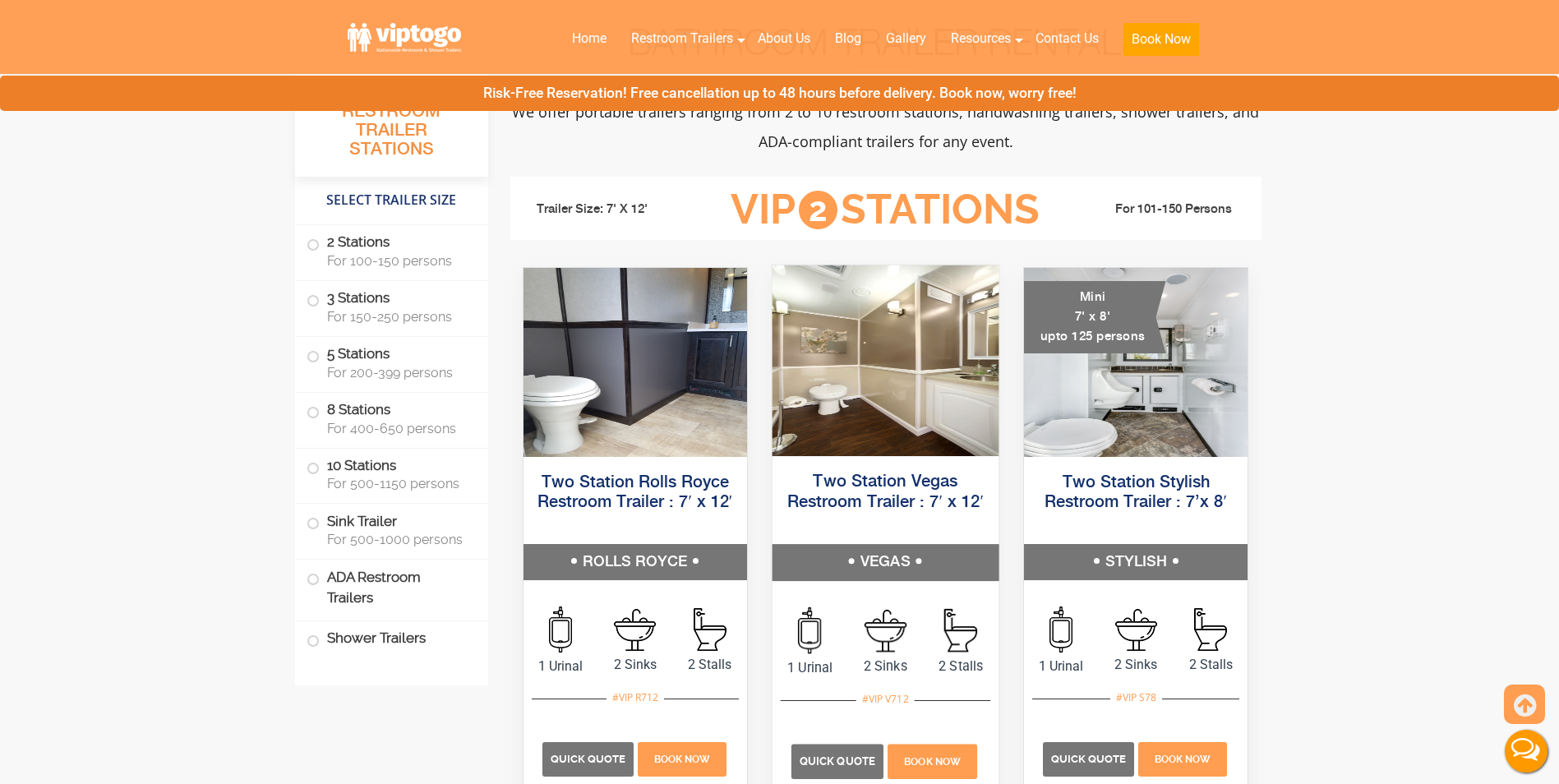
scroll to position [740, 0]
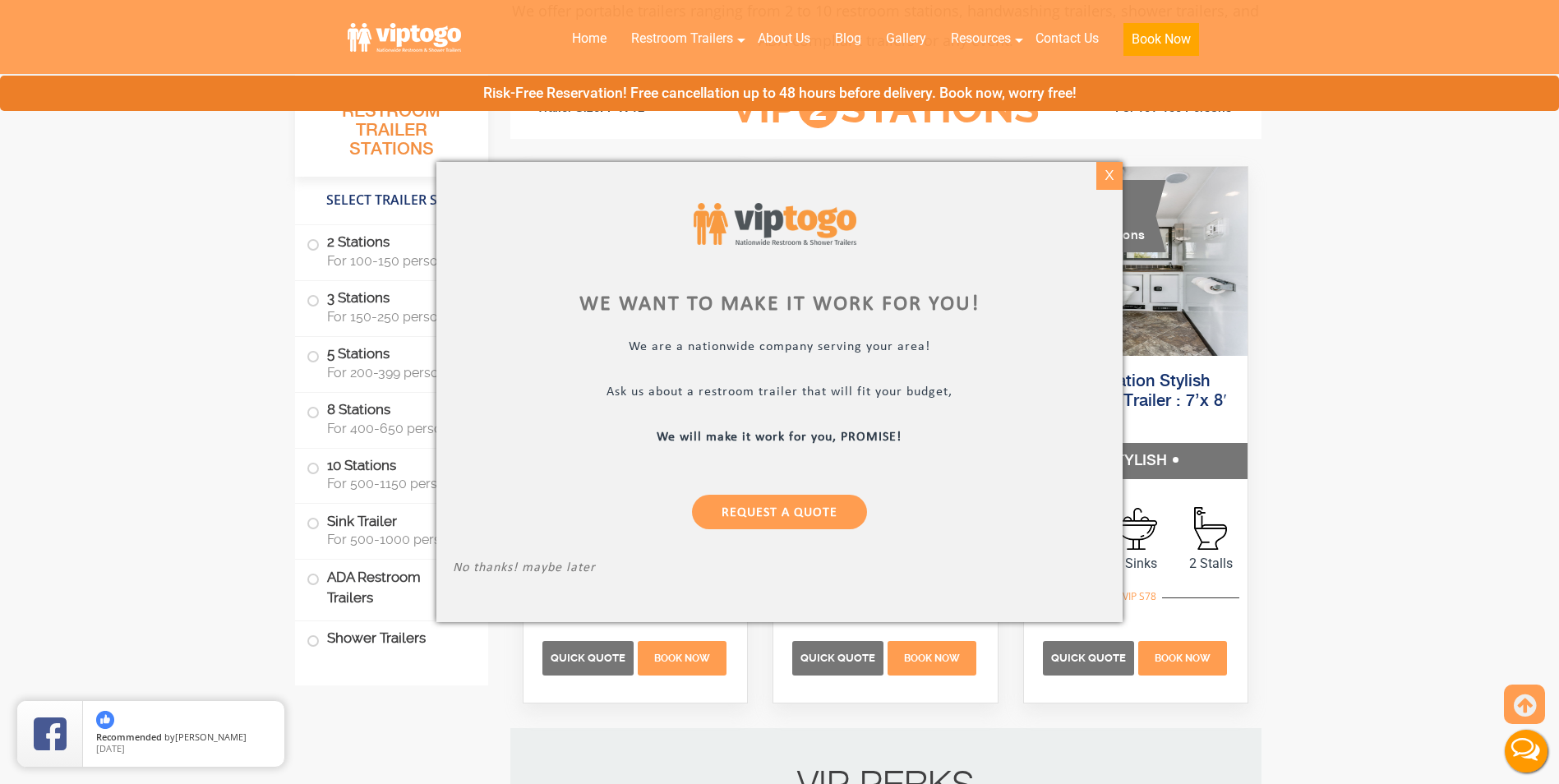
click at [1112, 169] on div "X" at bounding box center [1110, 175] width 25 height 28
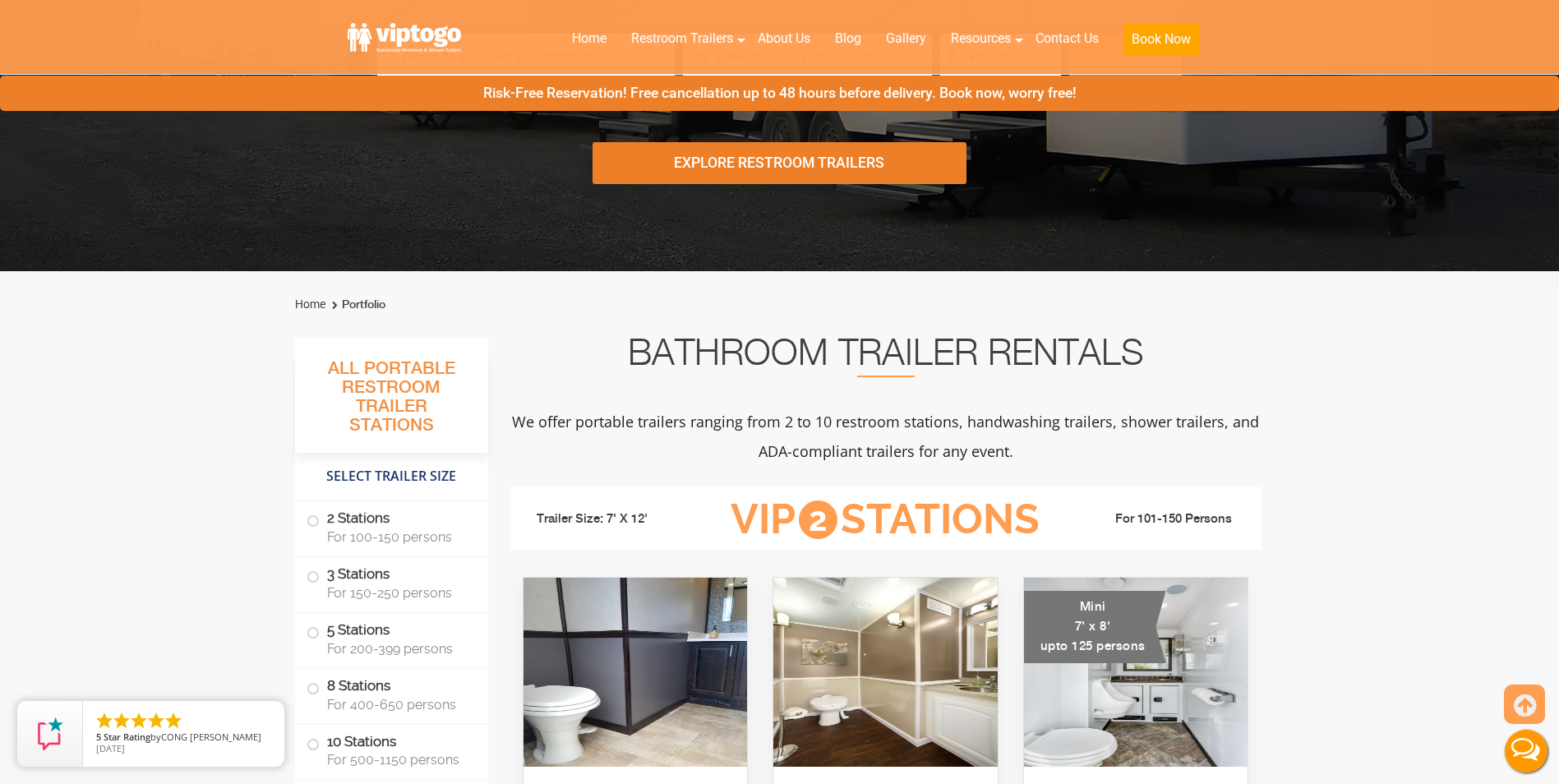
scroll to position [0, 0]
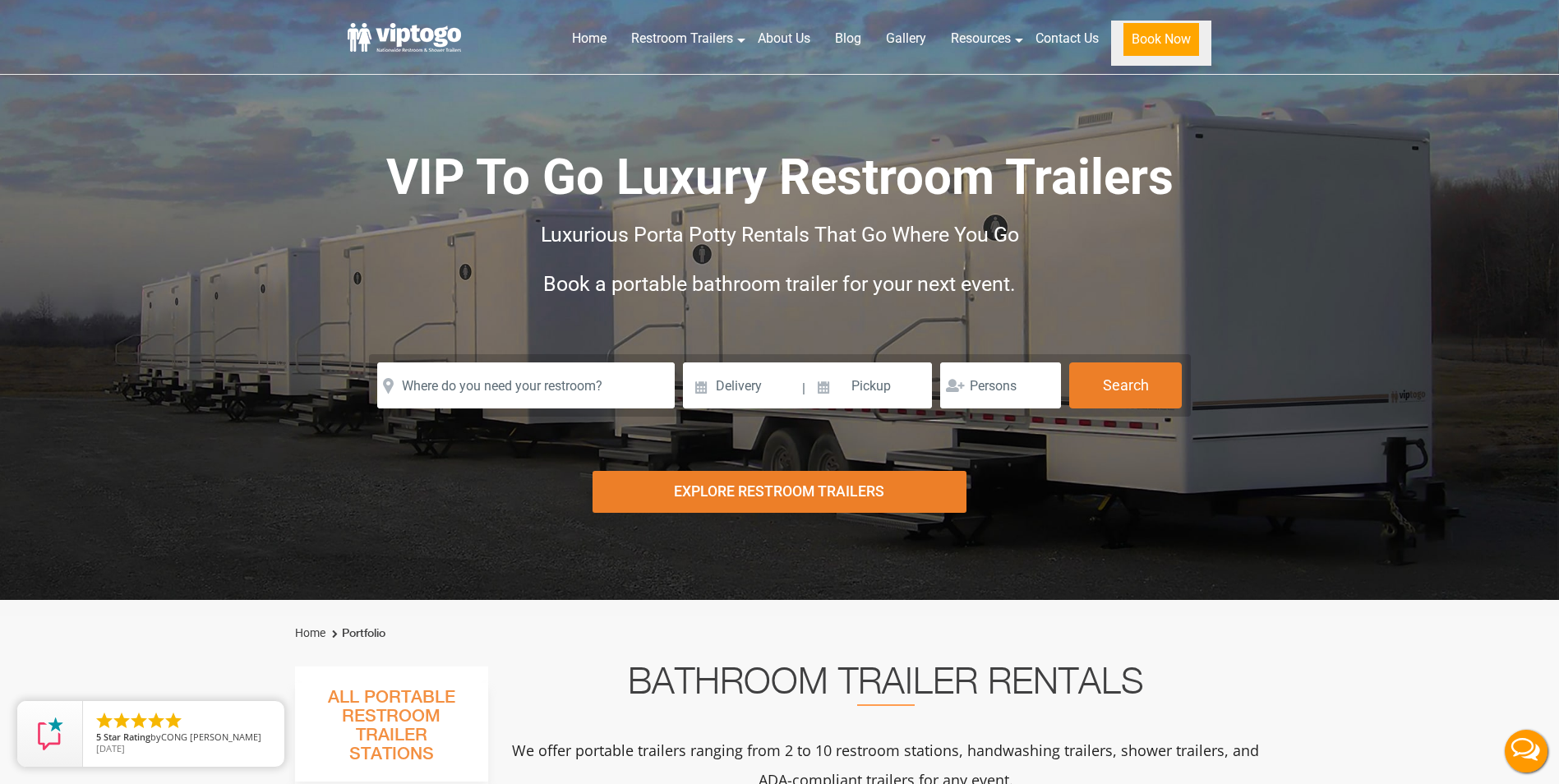
click at [1150, 43] on button "Book Now" at bounding box center [1162, 39] width 76 height 33
